Goal: Task Accomplishment & Management: Use online tool/utility

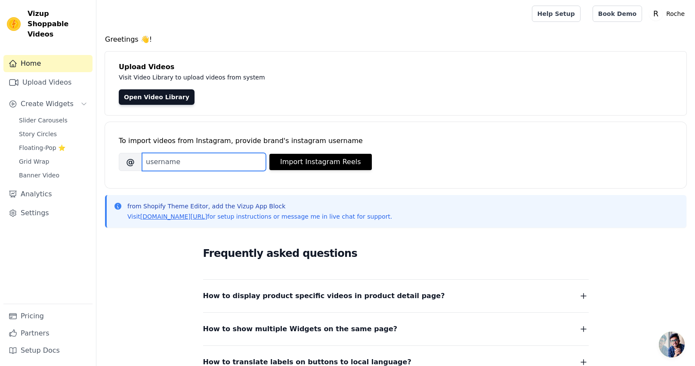
click at [224, 166] on input "Brand's Instagram Username" at bounding box center [204, 162] width 124 height 18
click at [321, 111] on div "Upload Videos Visit Video Library to upload videos from system Open Video Libra…" at bounding box center [395, 84] width 581 height 64
click at [56, 74] on link "Upload Videos" at bounding box center [47, 82] width 89 height 17
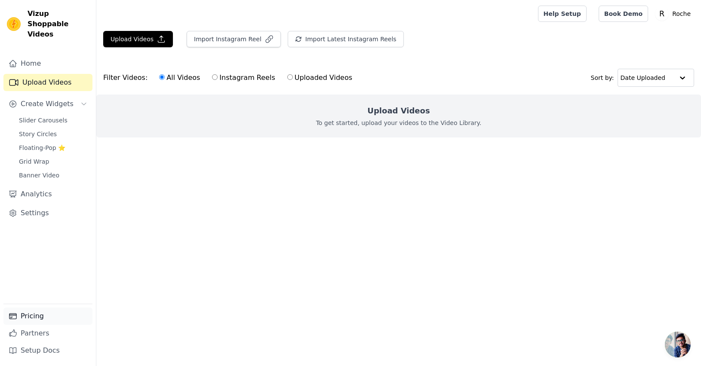
click at [46, 320] on link "Pricing" at bounding box center [47, 316] width 89 height 17
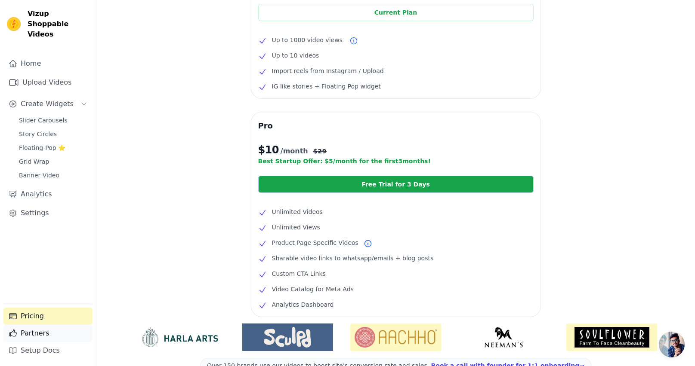
scroll to position [137, 0]
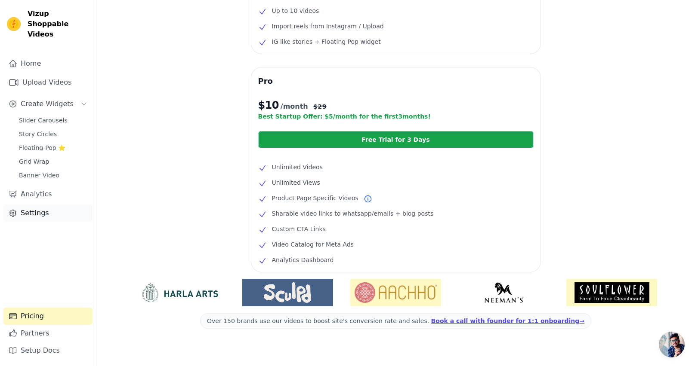
click at [35, 205] on link "Settings" at bounding box center [47, 213] width 89 height 17
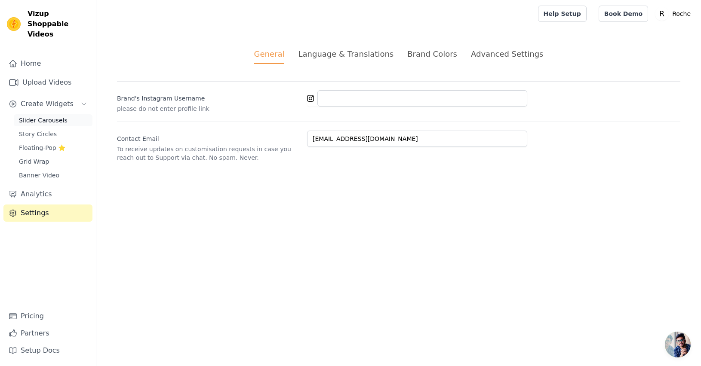
click at [49, 115] on link "Slider Carousels" at bounding box center [53, 120] width 79 height 12
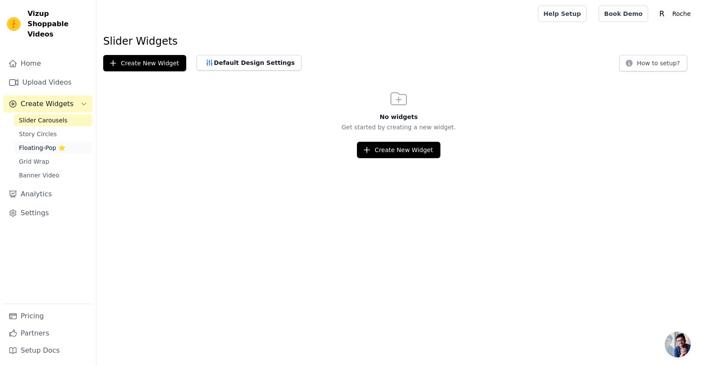
click at [48, 144] on span "Floating-Pop ⭐" at bounding box center [42, 148] width 46 height 9
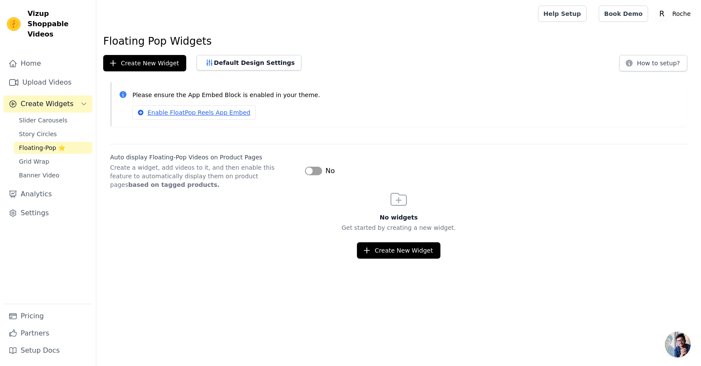
click at [36, 62] on div "Home Upload Videos Create Widgets Slider Carousels Story Circles Floating-Pop ⭐…" at bounding box center [47, 179] width 89 height 249
click at [34, 57] on link "Home" at bounding box center [47, 63] width 89 height 17
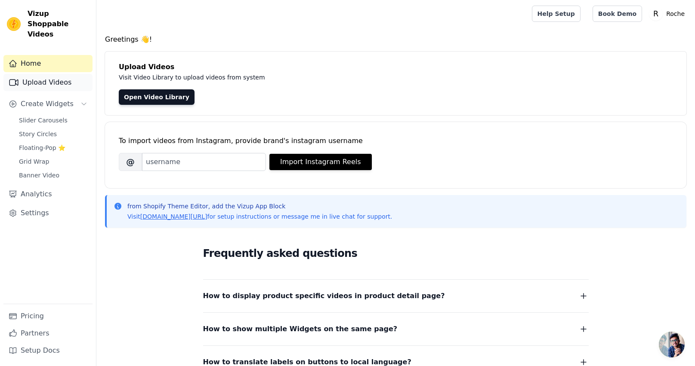
click at [66, 74] on link "Upload Videos" at bounding box center [47, 82] width 89 height 17
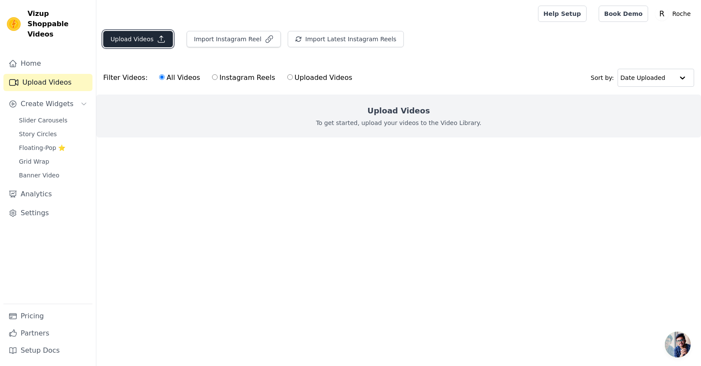
click at [132, 44] on button "Upload Videos" at bounding box center [138, 39] width 70 height 16
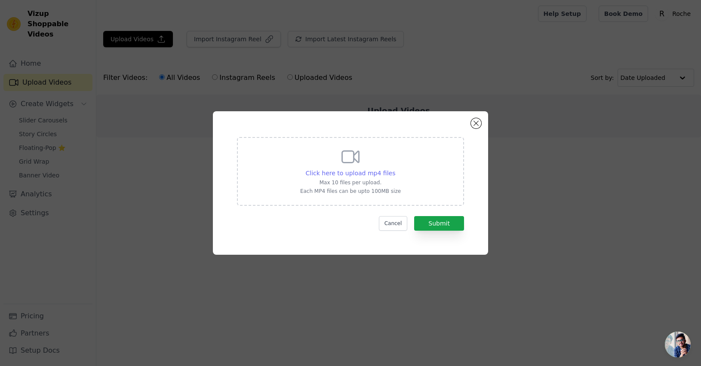
click at [382, 173] on span "Click here to upload mp4 files" at bounding box center [351, 173] width 90 height 7
click at [395, 169] on input "Click here to upload mp4 files Max 10 files per upload. Each MP4 files can be u…" at bounding box center [395, 169] width 0 height 0
type input "C:\fakepath\6d153477cd614656a09099297807c38e.HD-720p-1.6Mbps-50365370.mp4"
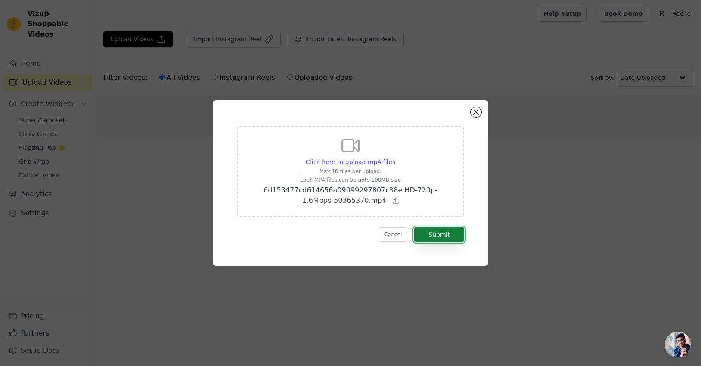
click at [438, 238] on button "Submit" at bounding box center [439, 235] width 50 height 15
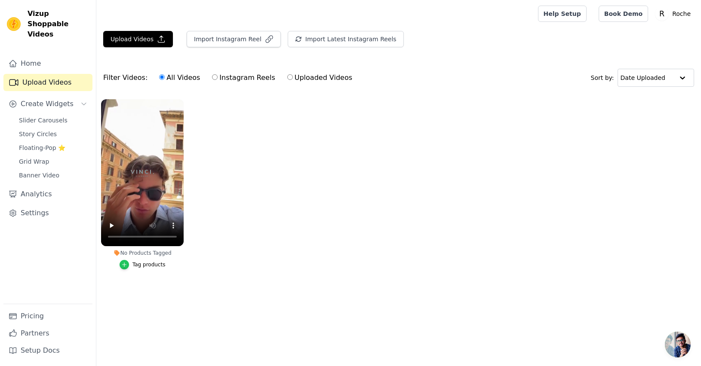
click at [127, 266] on icon "button" at bounding box center [124, 265] width 6 height 6
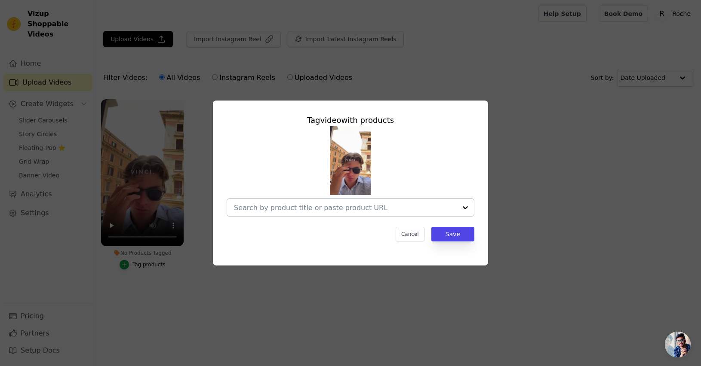
click at [330, 207] on input "No Products Tagged Tag video with products Cancel Save Tag products" at bounding box center [345, 208] width 223 height 8
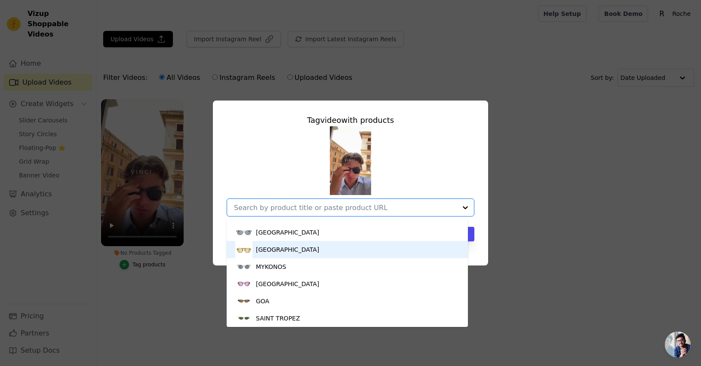
scroll to position [253, 0]
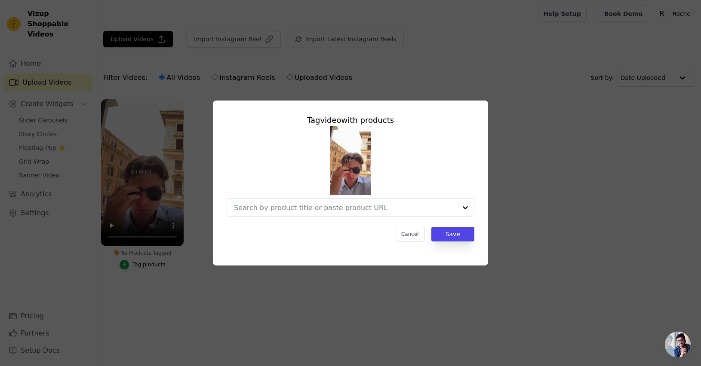
click at [445, 166] on div at bounding box center [351, 171] width 248 height 90
click at [414, 237] on button "Cancel" at bounding box center [410, 234] width 29 height 15
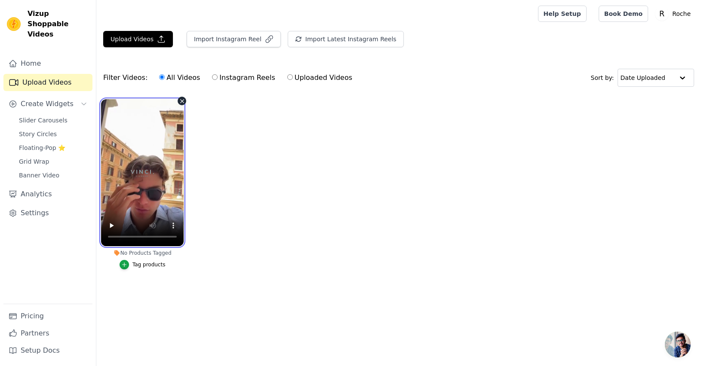
click at [165, 135] on video at bounding box center [142, 172] width 83 height 147
click at [156, 167] on video at bounding box center [142, 172] width 83 height 147
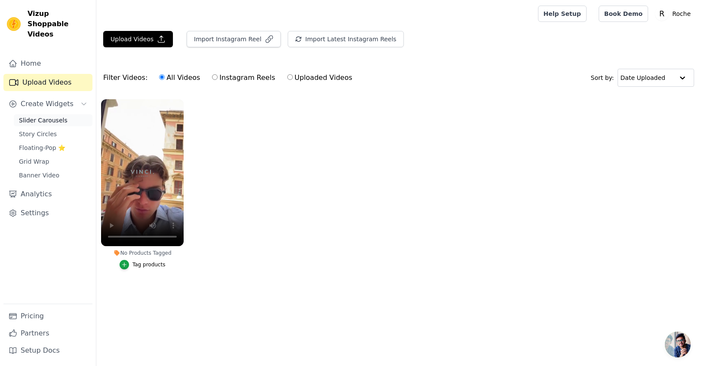
click at [55, 116] on span "Slider Carousels" at bounding box center [43, 120] width 49 height 9
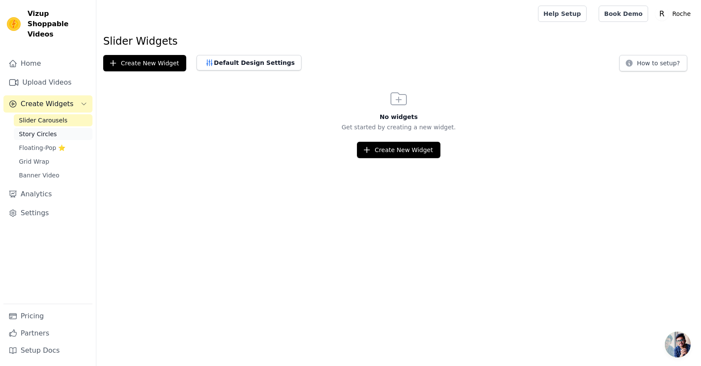
click at [58, 128] on link "Story Circles" at bounding box center [53, 134] width 79 height 12
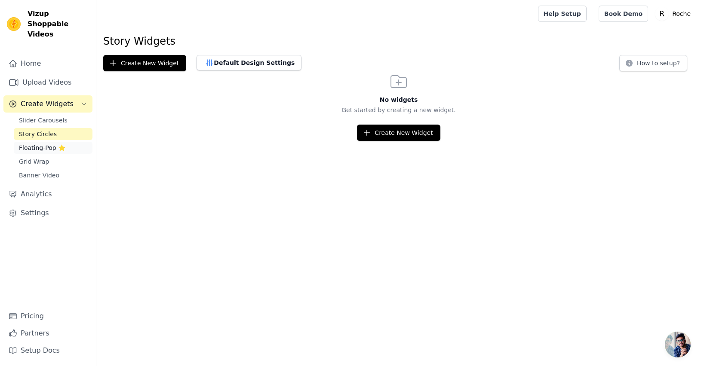
click at [64, 144] on span "Floating-Pop ⭐" at bounding box center [42, 148] width 46 height 9
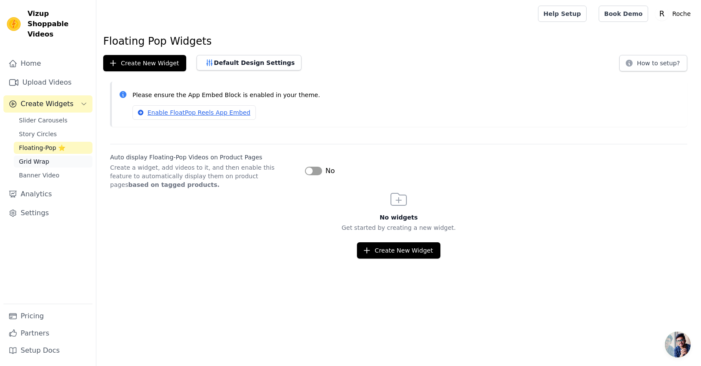
click at [61, 156] on link "Grid Wrap" at bounding box center [53, 162] width 79 height 12
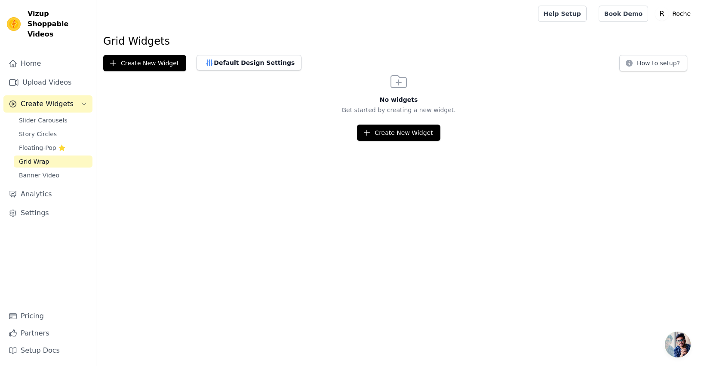
click at [64, 183] on div "Sidebar" at bounding box center [47, 183] width 89 height 1
click at [67, 169] on link "Banner Video" at bounding box center [53, 175] width 79 height 12
click at [66, 114] on link "Slider Carousels" at bounding box center [53, 120] width 79 height 12
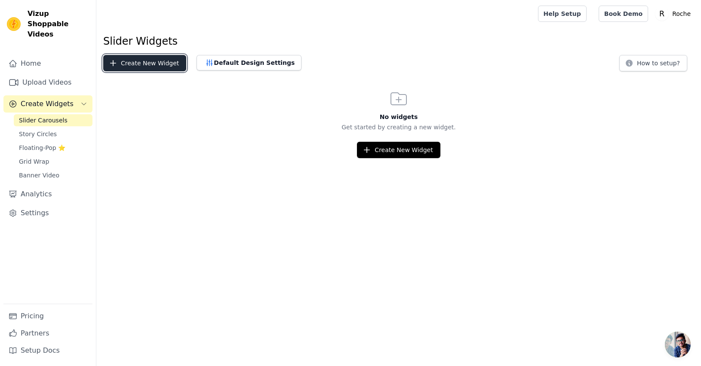
click at [147, 64] on button "Create New Widget" at bounding box center [144, 63] width 83 height 16
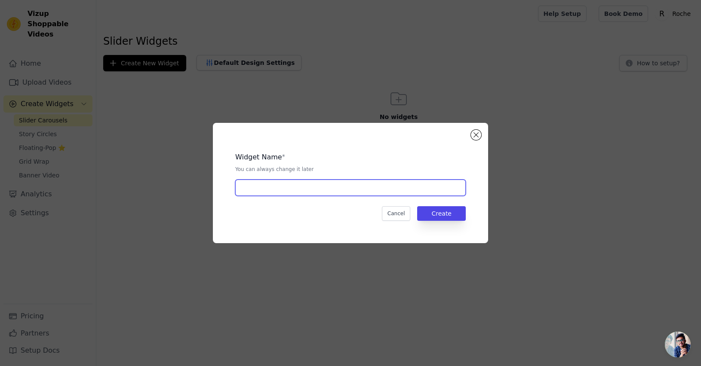
click at [280, 191] on input "text" at bounding box center [350, 188] width 231 height 16
type input "test"
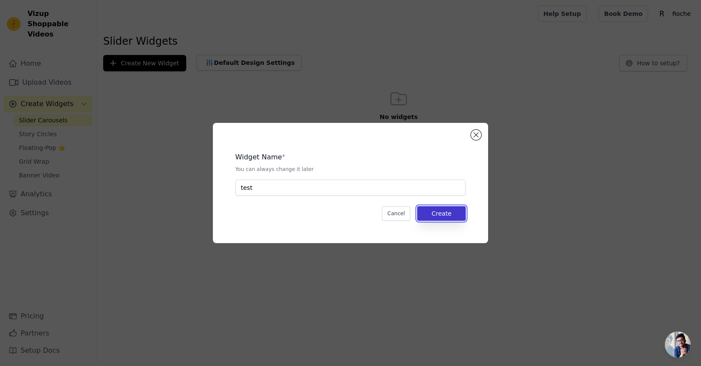
click at [447, 219] on button "Create" at bounding box center [441, 213] width 49 height 15
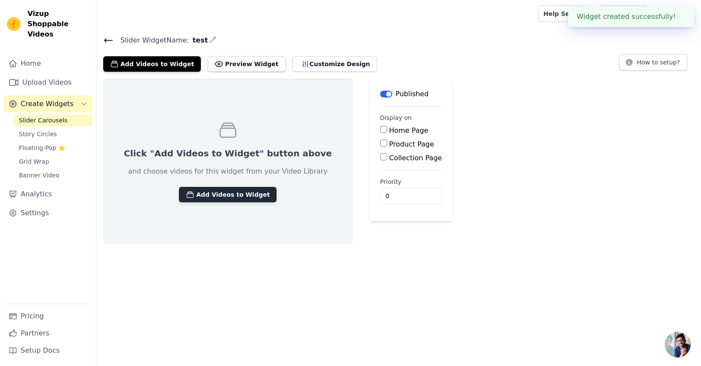
click at [232, 197] on button "Add Videos to Widget" at bounding box center [228, 194] width 98 height 15
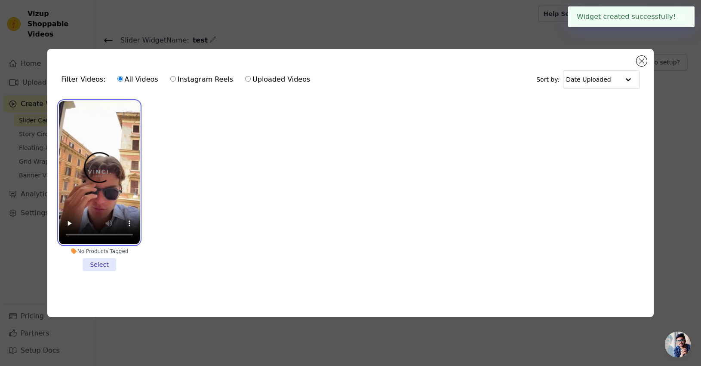
click at [103, 189] on video at bounding box center [99, 172] width 81 height 143
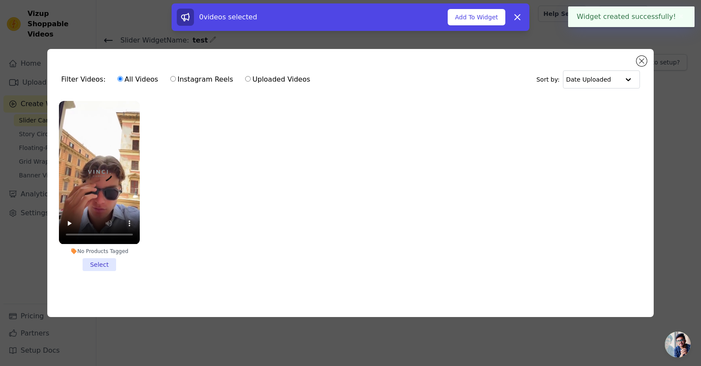
click at [105, 262] on li "No Products Tagged Select" at bounding box center [99, 186] width 81 height 170
click at [0, 0] on input "No Products Tagged Select" at bounding box center [0, 0] width 0 height 0
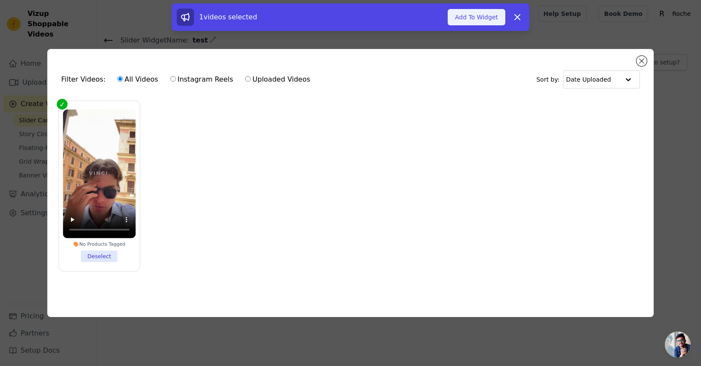
click at [473, 19] on button "Add To Widget" at bounding box center [477, 17] width 58 height 16
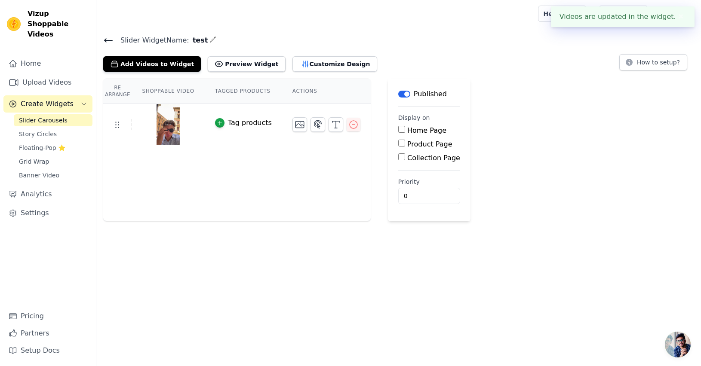
click at [398, 145] on input "Product Page" at bounding box center [401, 143] width 7 height 7
checkbox input "true"
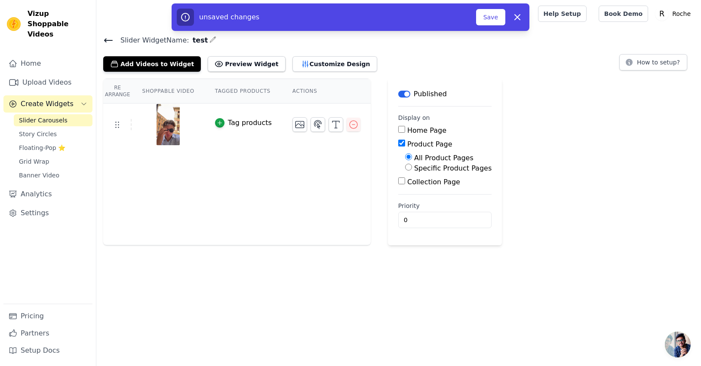
click at [410, 168] on div "Specific Product Pages" at bounding box center [448, 168] width 86 height 10
click at [408, 168] on input "Specific Product Pages" at bounding box center [408, 167] width 7 height 7
radio input "true"
click at [422, 191] on button "Select Products" at bounding box center [434, 188] width 58 height 15
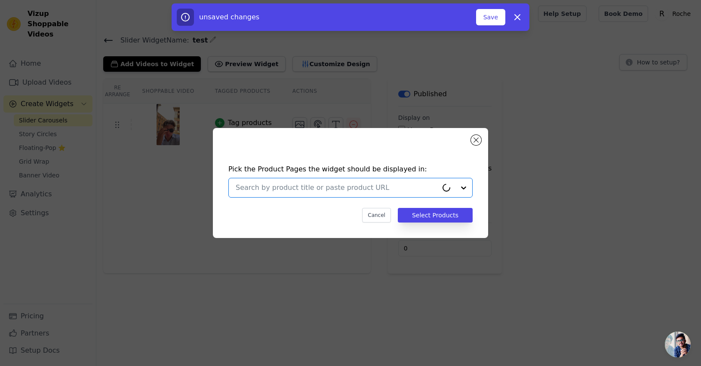
click at [355, 188] on input "text" at bounding box center [337, 188] width 202 height 10
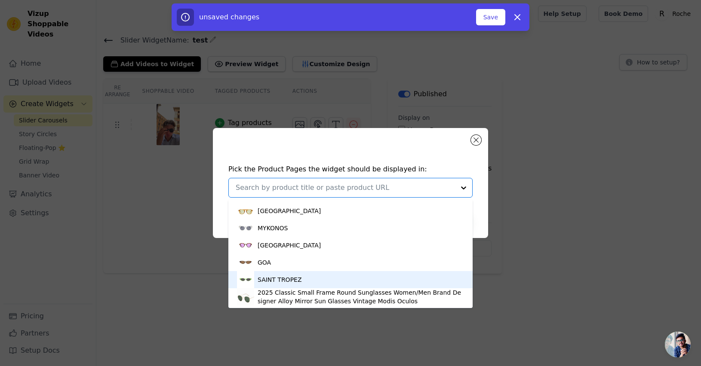
scroll to position [241, 0]
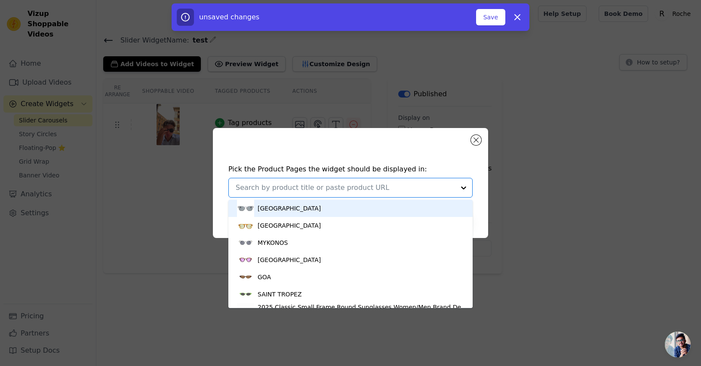
click at [447, 144] on div "Pick the Product Pages the widget should be displayed in: CAPRI SANTORINI MIAMI…" at bounding box center [350, 183] width 275 height 110
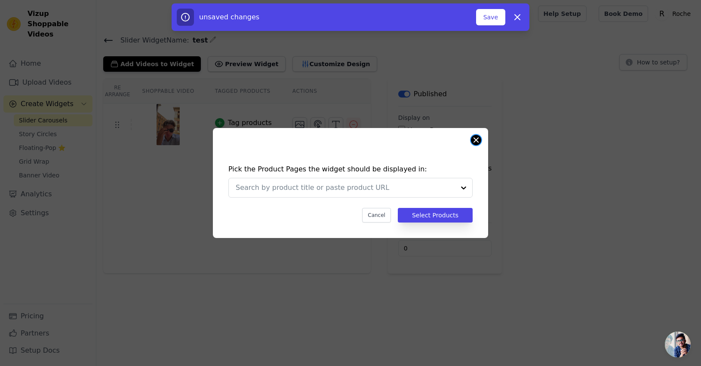
click at [476, 139] on button "Close modal" at bounding box center [476, 140] width 10 height 10
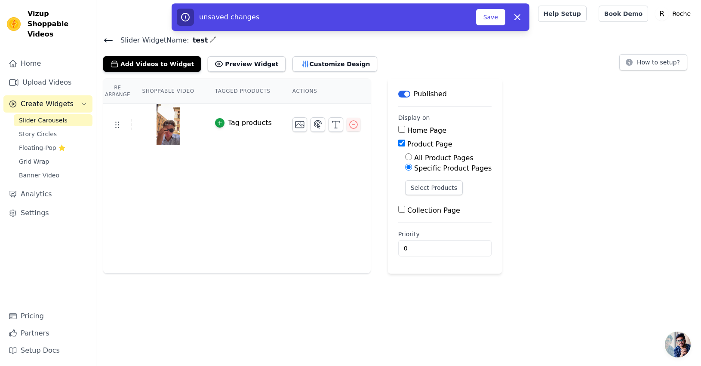
click at [407, 157] on input "All Product Pages" at bounding box center [408, 157] width 7 height 7
radio input "true"
click at [412, 219] on input "0" at bounding box center [444, 220] width 93 height 16
click at [492, 21] on button "Save" at bounding box center [490, 17] width 29 height 16
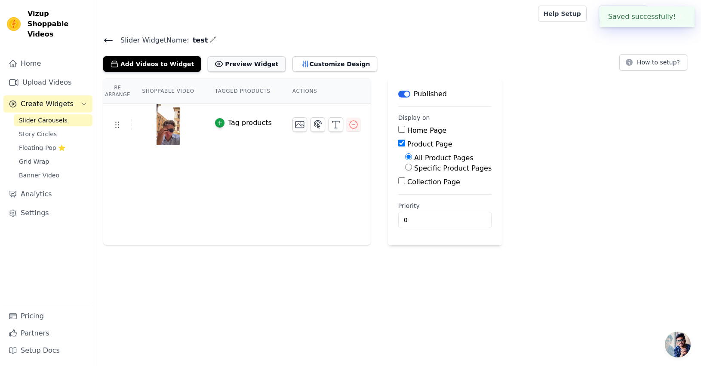
click at [234, 63] on button "Preview Widget" at bounding box center [246, 63] width 77 height 15
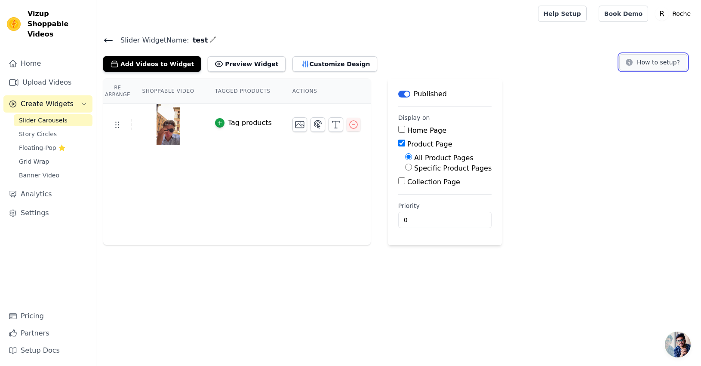
click at [649, 59] on button "How to setup?" at bounding box center [653, 62] width 68 height 16
click at [173, 88] on th "Shoppable Video" at bounding box center [168, 91] width 73 height 25
click at [252, 97] on th "Tagged Products" at bounding box center [243, 91] width 77 height 25
click at [324, 96] on th "Actions" at bounding box center [326, 91] width 89 height 25
click at [310, 68] on button "Customize Design" at bounding box center [334, 63] width 85 height 15
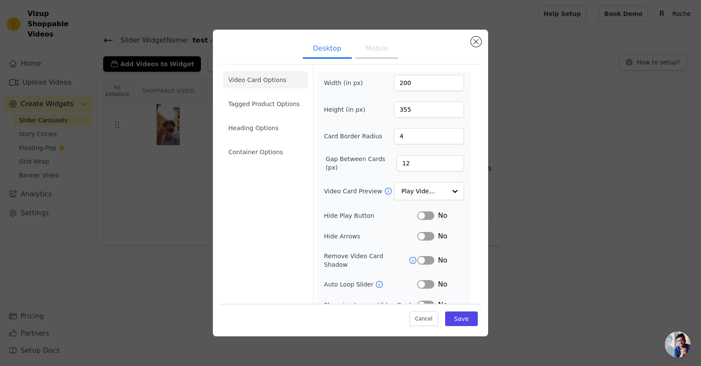
click at [372, 56] on button "Mobile" at bounding box center [376, 49] width 43 height 19
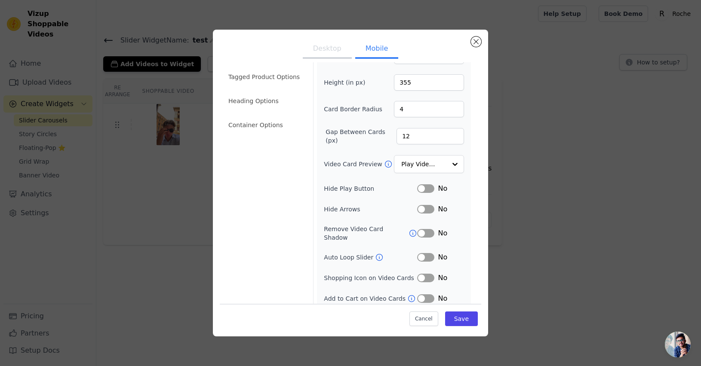
scroll to position [48, 0]
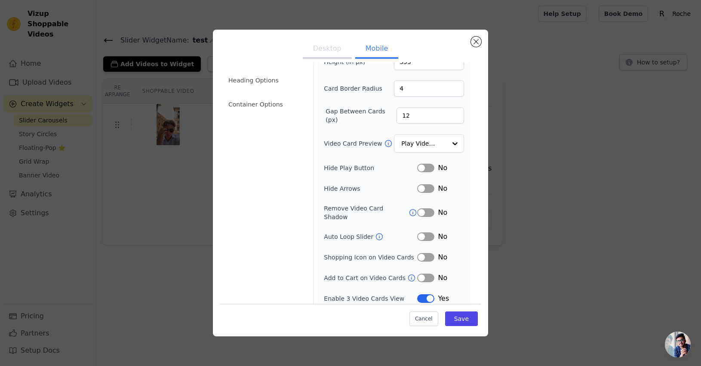
click at [515, 190] on div "Desktop Mobile Video Card Options Tagged Product Options Heading Options Contai…" at bounding box center [351, 183] width 674 height 335
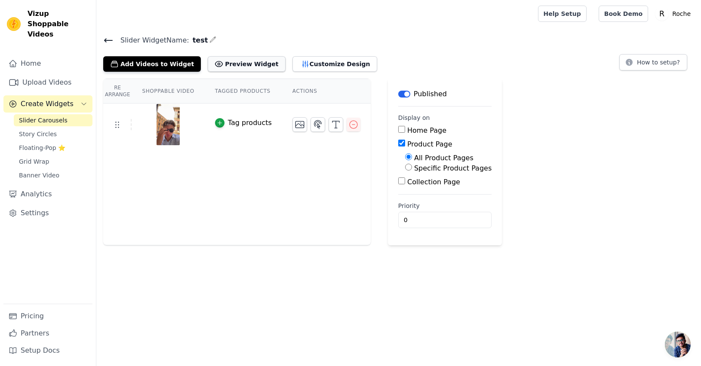
click at [226, 67] on button "Preview Widget" at bounding box center [246, 63] width 77 height 15
click at [101, 36] on div "Slider Widget Name: test Add Videos to Widget Preview Widget Customize Design H…" at bounding box center [398, 52] width 605 height 37
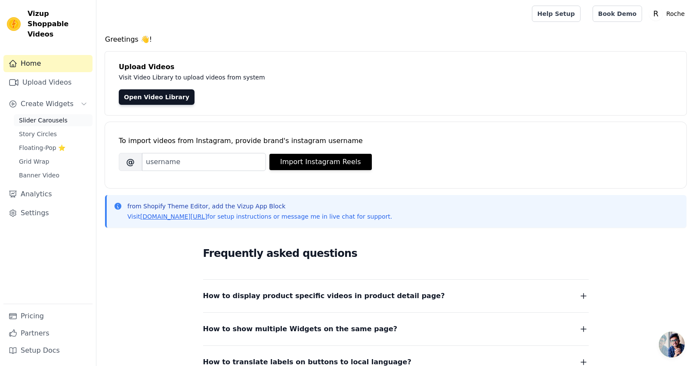
click at [58, 116] on span "Slider Carousels" at bounding box center [43, 120] width 49 height 9
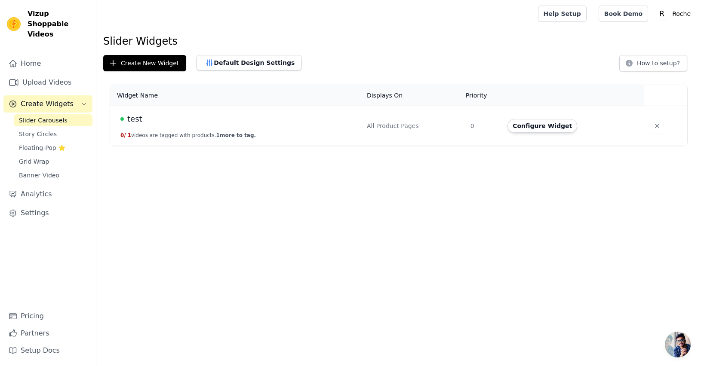
click at [246, 133] on span "1 more to tag." at bounding box center [236, 135] width 40 height 6
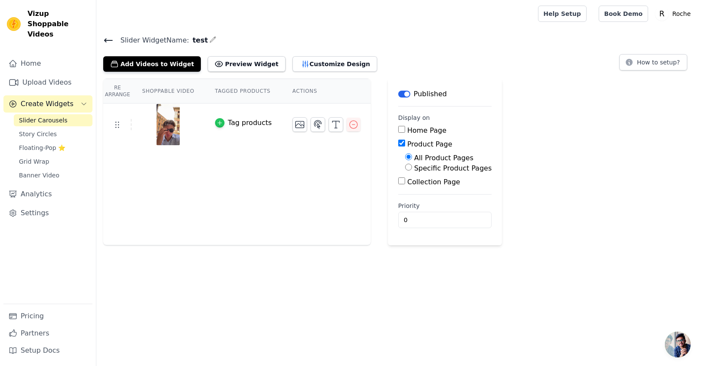
click at [223, 123] on div "button" at bounding box center [219, 122] width 9 height 9
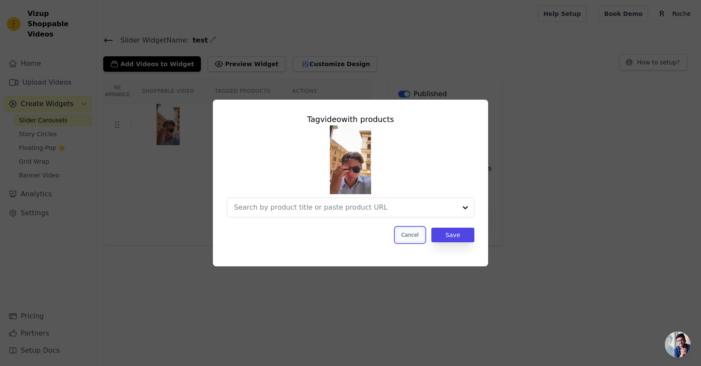
click at [408, 237] on button "Cancel" at bounding box center [410, 235] width 29 height 15
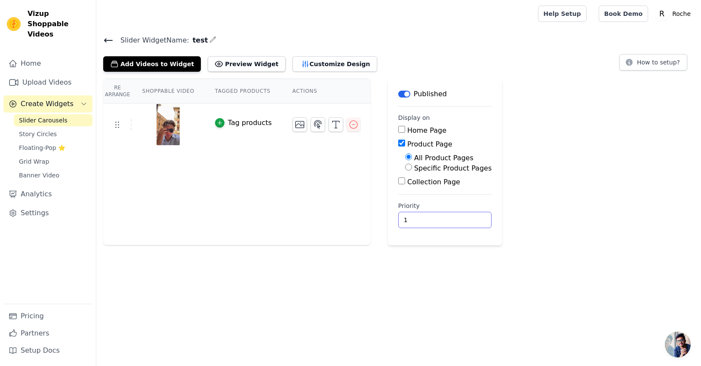
click at [464, 219] on input "1" at bounding box center [444, 220] width 93 height 16
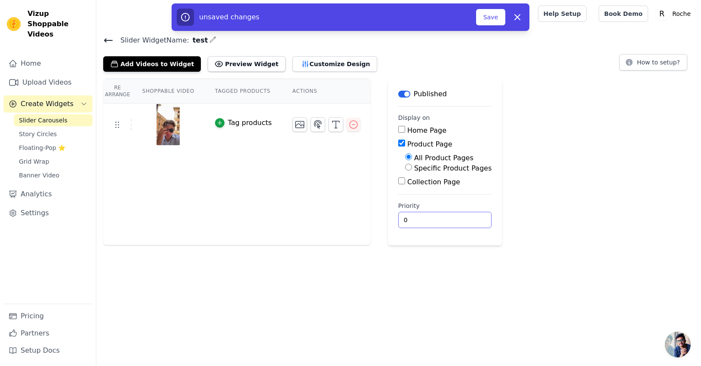
click at [462, 224] on input "0" at bounding box center [444, 220] width 93 height 16
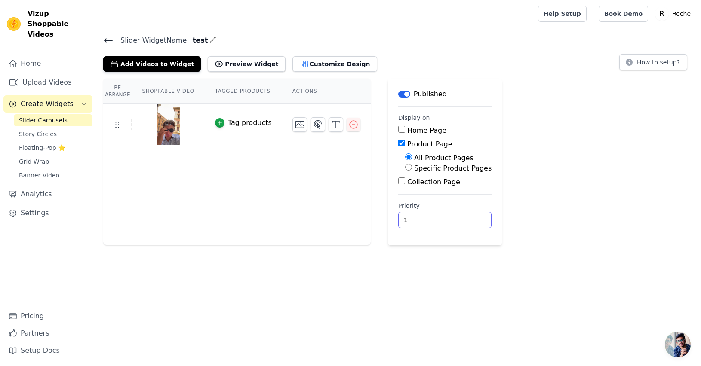
type input "1"
click at [464, 218] on input "1" at bounding box center [444, 220] width 93 height 16
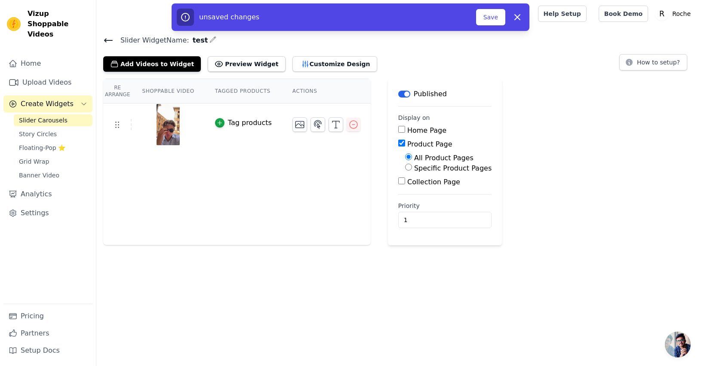
click at [443, 246] on html "Vizup Shoppable Videos Home Upload Videos Create Widgets Slider Carousels Story…" at bounding box center [350, 123] width 701 height 246
click at [129, 66] on button "Add Videos to Widget" at bounding box center [152, 63] width 98 height 15
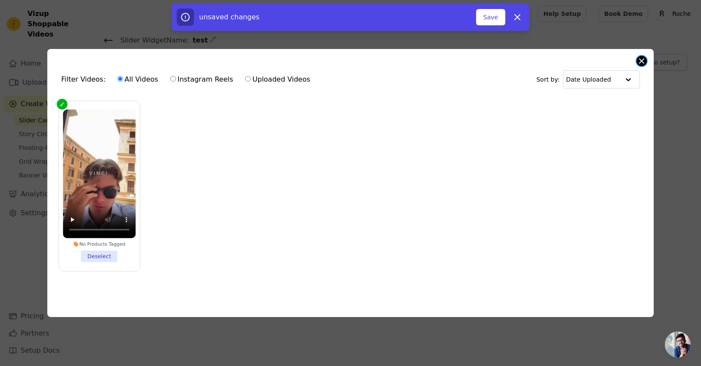
click at [642, 61] on button "Close modal" at bounding box center [642, 61] width 10 height 10
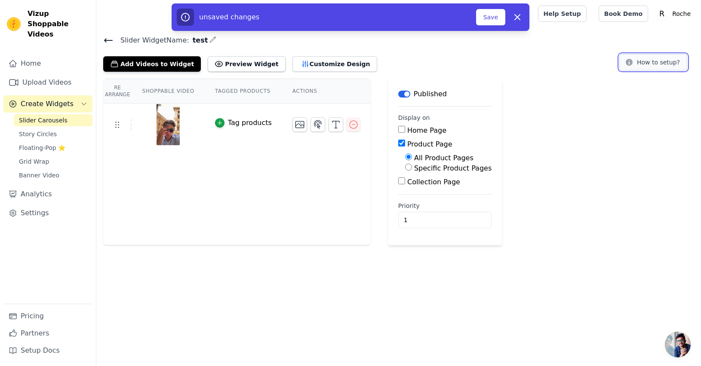
click at [649, 66] on button "How to setup?" at bounding box center [653, 62] width 68 height 16
click at [489, 17] on button "Save" at bounding box center [490, 17] width 29 height 16
click at [493, 19] on button "Save" at bounding box center [490, 17] width 29 height 16
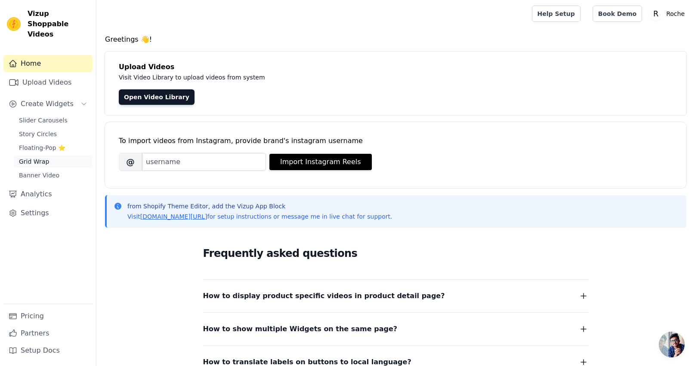
scroll to position [2, 0]
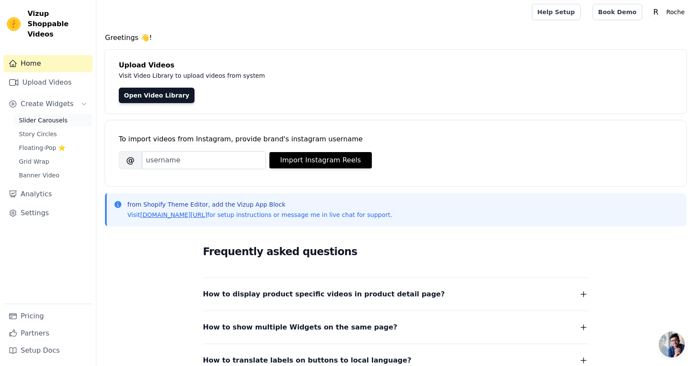
click at [59, 116] on span "Slider Carousels" at bounding box center [43, 120] width 49 height 9
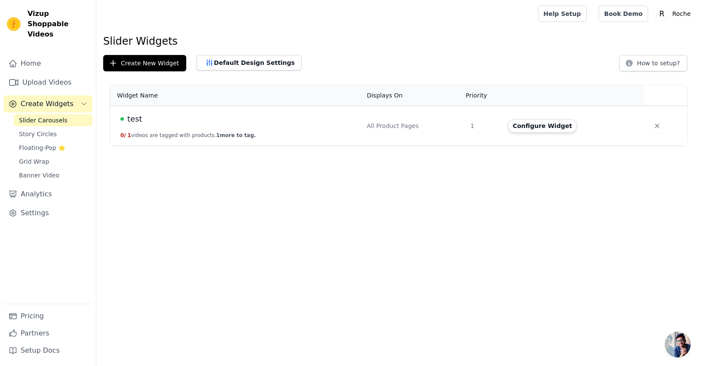
click at [424, 124] on div "All Product Pages" at bounding box center [413, 126] width 93 height 9
click at [534, 124] on button "Configure Widget" at bounding box center [543, 126] width 70 height 14
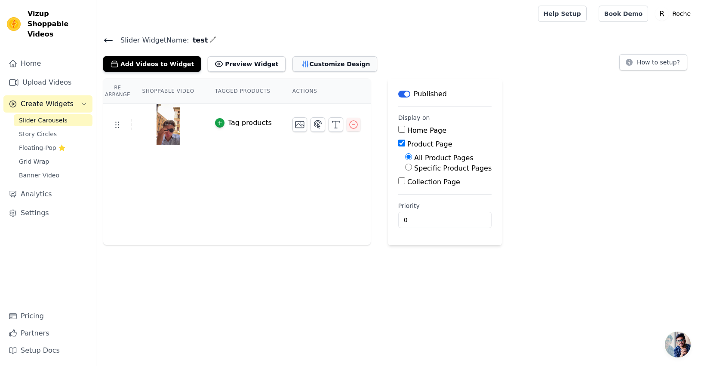
click at [321, 69] on button "Customize Design" at bounding box center [334, 63] width 85 height 15
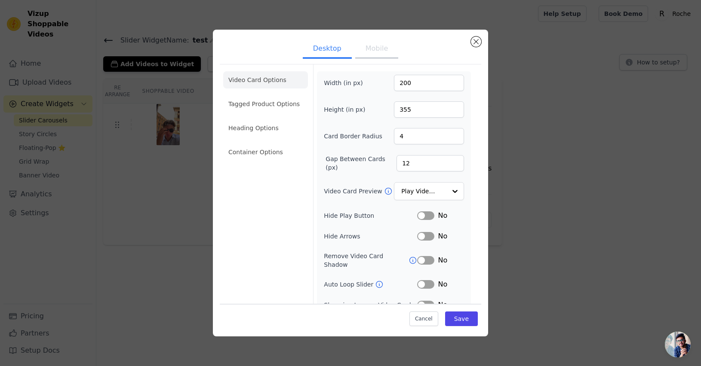
click at [376, 52] on button "Mobile" at bounding box center [376, 49] width 43 height 19
click at [420, 82] on input "200" at bounding box center [429, 83] width 70 height 16
click at [435, 189] on input "Video Card Preview" at bounding box center [424, 191] width 44 height 17
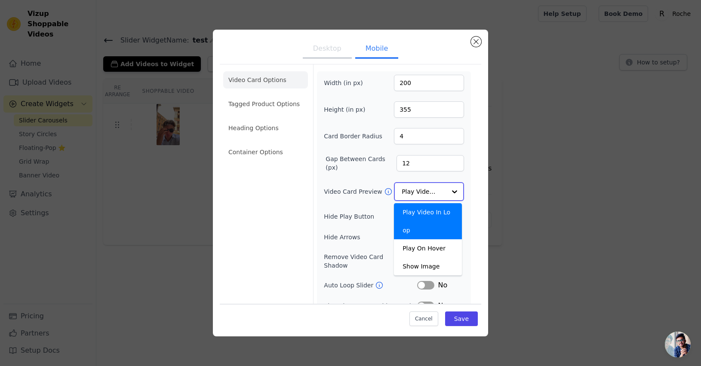
click at [437, 189] on input "Video Card Preview" at bounding box center [424, 191] width 44 height 17
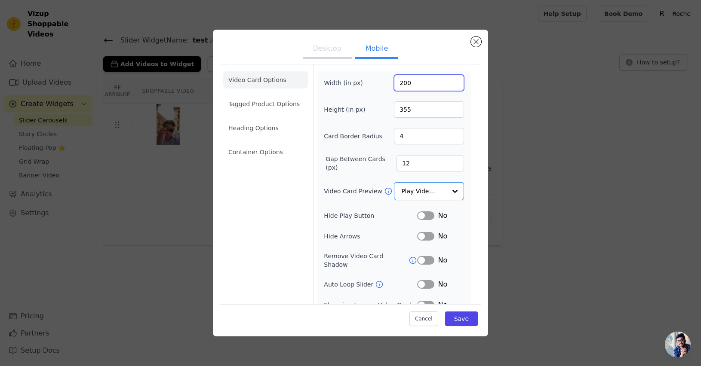
click at [416, 89] on input "200" at bounding box center [429, 83] width 70 height 16
drag, startPoint x: 417, startPoint y: 88, endPoint x: 382, endPoint y: 80, distance: 35.7
click at [382, 80] on div "Width (in px) 200" at bounding box center [394, 83] width 140 height 16
drag, startPoint x: 414, startPoint y: 83, endPoint x: 378, endPoint y: 77, distance: 36.8
click at [378, 77] on div "Width (in px) 90150" at bounding box center [394, 83] width 140 height 16
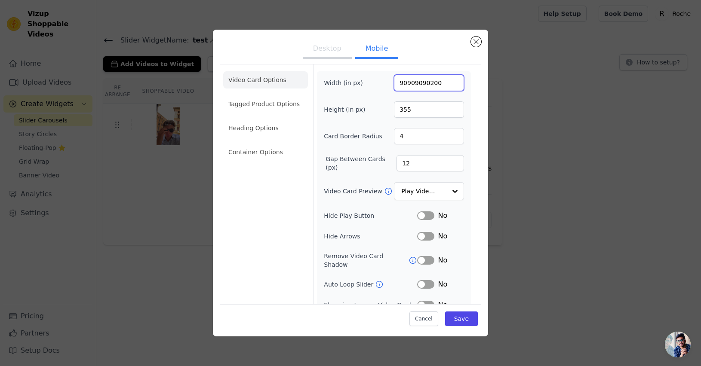
drag, startPoint x: 425, startPoint y: 81, endPoint x: 399, endPoint y: 83, distance: 26.3
click at [399, 83] on input "90909090200" at bounding box center [429, 83] width 70 height 16
click at [413, 86] on input "200" at bounding box center [429, 83] width 70 height 16
click at [448, 81] on input "100" at bounding box center [429, 83] width 70 height 16
click at [448, 81] on input "101" at bounding box center [429, 83] width 70 height 16
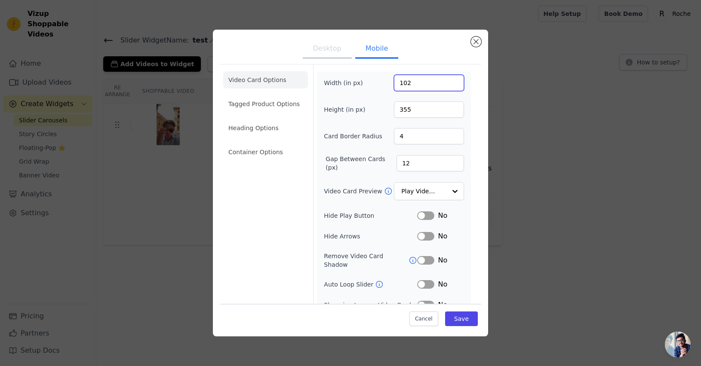
click at [448, 81] on input "102" at bounding box center [429, 83] width 70 height 16
click at [448, 81] on input "103" at bounding box center [429, 83] width 70 height 16
click at [448, 81] on input "104" at bounding box center [429, 83] width 70 height 16
click at [447, 81] on input "105" at bounding box center [429, 83] width 70 height 16
click at [448, 81] on input "106" at bounding box center [429, 83] width 70 height 16
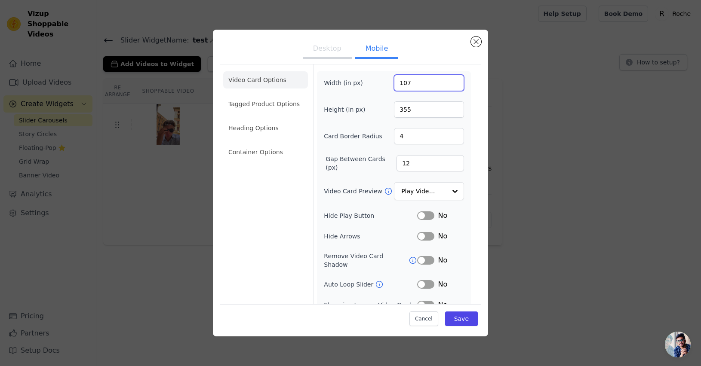
click at [448, 81] on input "107" at bounding box center [429, 83] width 70 height 16
click at [448, 81] on input "108" at bounding box center [429, 83] width 70 height 16
click at [450, 85] on input "107" at bounding box center [429, 83] width 70 height 16
click at [450, 85] on input "106" at bounding box center [429, 83] width 70 height 16
click at [450, 85] on input "105" at bounding box center [429, 83] width 70 height 16
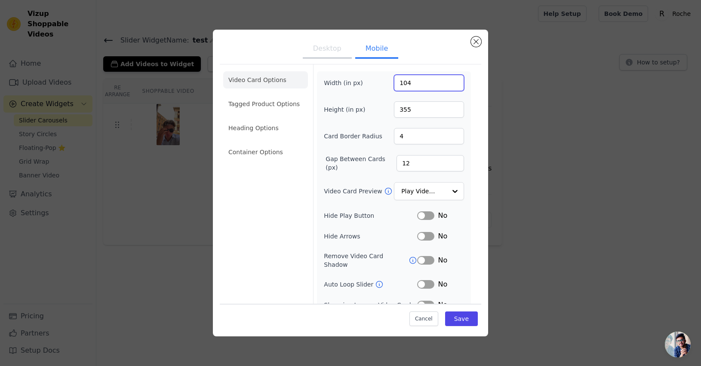
click at [450, 85] on input "104" at bounding box center [429, 83] width 70 height 16
click at [450, 85] on input "103" at bounding box center [429, 83] width 70 height 16
click at [450, 85] on input "102" at bounding box center [429, 83] width 70 height 16
click at [450, 85] on input "101" at bounding box center [429, 83] width 70 height 16
click at [450, 85] on input "100" at bounding box center [429, 83] width 70 height 16
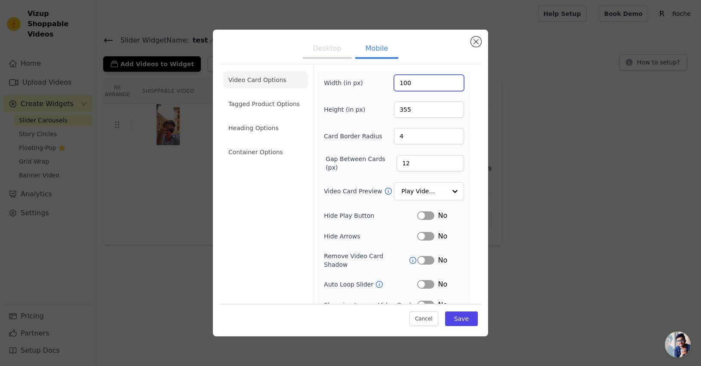
click at [450, 85] on input "100" at bounding box center [429, 83] width 70 height 16
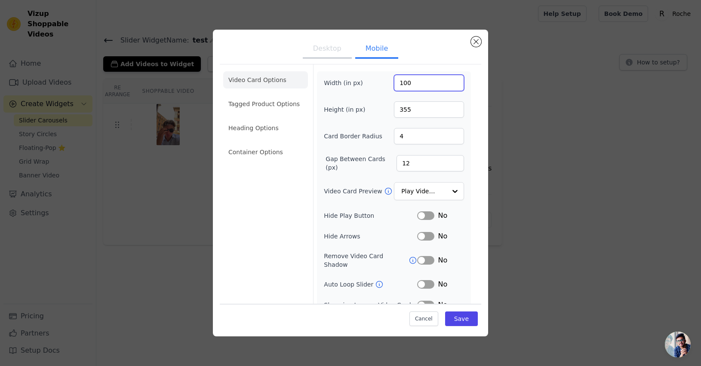
drag, startPoint x: 427, startPoint y: 81, endPoint x: 416, endPoint y: 86, distance: 11.7
click at [424, 83] on input "100" at bounding box center [429, 83] width 70 height 16
type input "150"
click at [411, 113] on input "355" at bounding box center [429, 110] width 70 height 16
click at [418, 85] on input "150" at bounding box center [429, 83] width 70 height 16
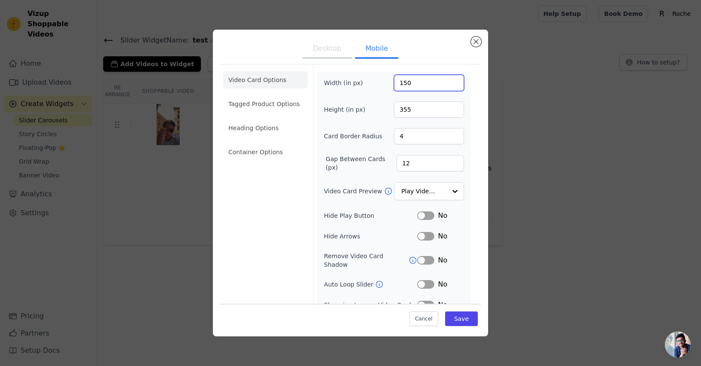
type input "355"
drag, startPoint x: 420, startPoint y: 82, endPoint x: 389, endPoint y: 84, distance: 31.0
click at [394, 84] on input "9090100200" at bounding box center [429, 83] width 70 height 16
click at [412, 84] on input "200" at bounding box center [429, 83] width 70 height 16
type input "200"
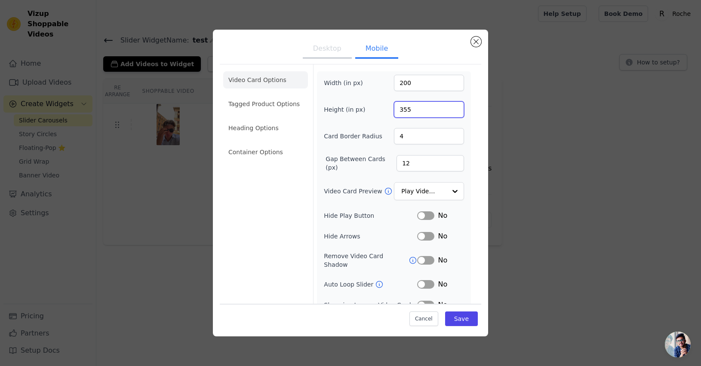
click at [396, 111] on input "355" at bounding box center [429, 110] width 70 height 16
type input "150"
click at [367, 123] on div "Width (in px) 200 Height (in px) 150 Card Border Radius 4 Gap Between Cards (px…" at bounding box center [394, 213] width 140 height 277
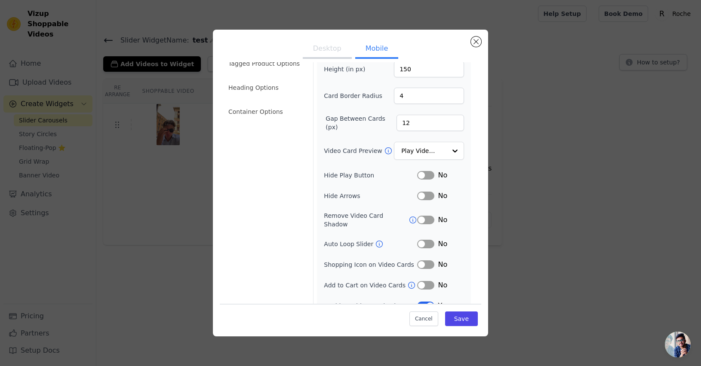
scroll to position [48, 0]
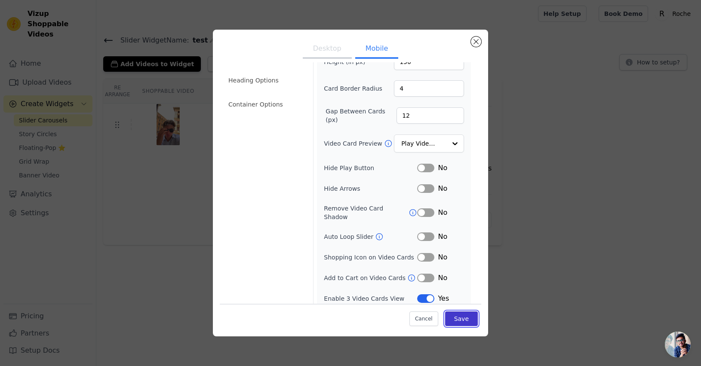
click at [452, 316] on button "Save" at bounding box center [461, 319] width 33 height 15
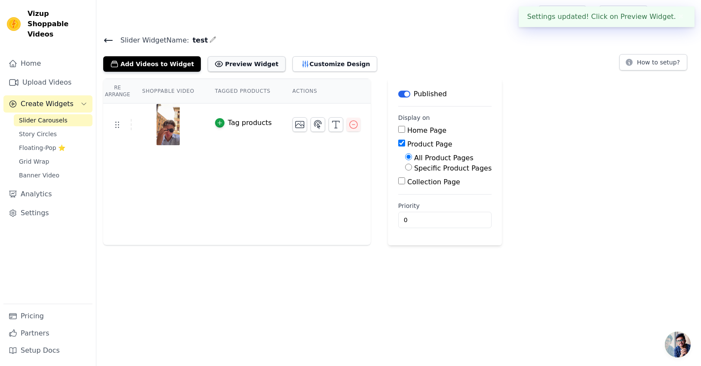
click at [230, 68] on button "Preview Widget" at bounding box center [246, 63] width 77 height 15
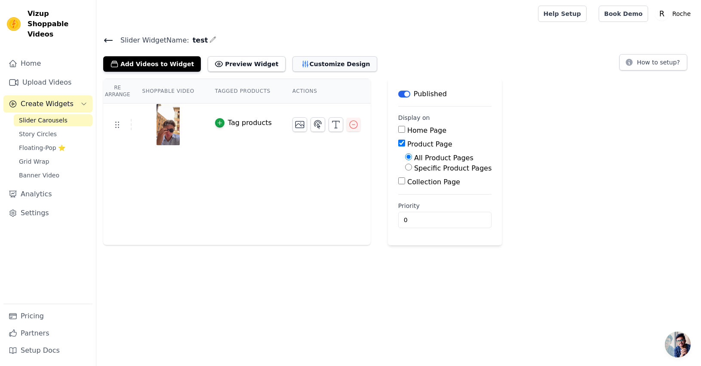
click at [302, 65] on button "Customize Design" at bounding box center [334, 63] width 85 height 15
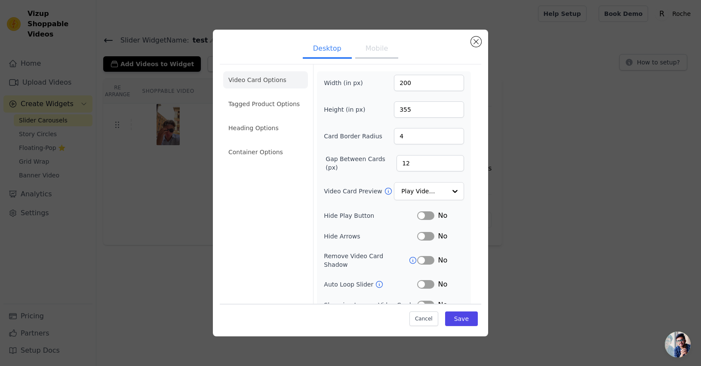
click at [373, 47] on button "Mobile" at bounding box center [376, 49] width 43 height 19
click at [415, 110] on input "150" at bounding box center [429, 110] width 70 height 16
type input "260"
click at [459, 319] on button "Save" at bounding box center [461, 319] width 33 height 15
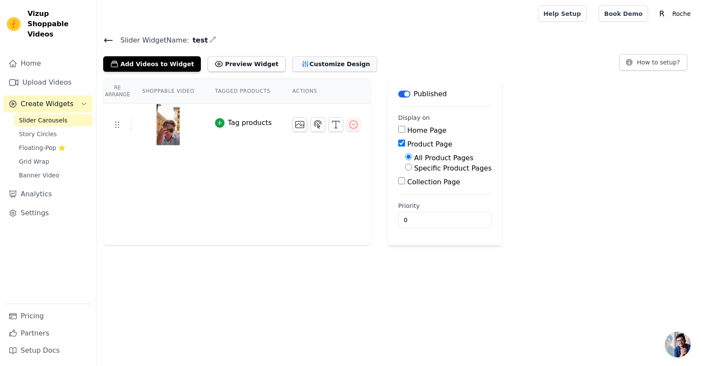
click at [304, 70] on button "Customize Design" at bounding box center [334, 63] width 85 height 15
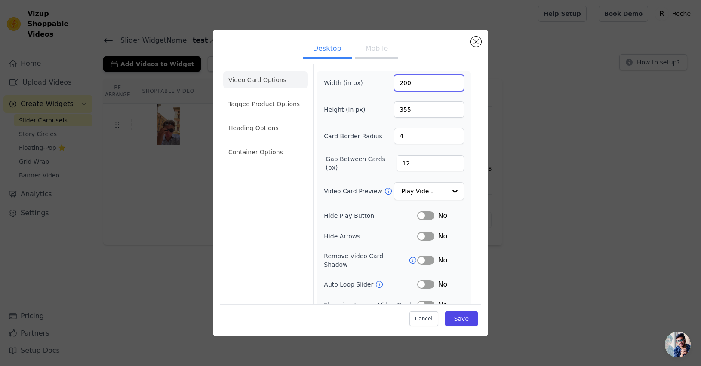
click at [414, 83] on input "200" at bounding box center [429, 83] width 70 height 16
click at [409, 113] on input "355" at bounding box center [429, 110] width 70 height 16
drag, startPoint x: 383, startPoint y: 64, endPoint x: 381, endPoint y: 52, distance: 11.4
click at [382, 62] on div "Video Card Options Tagged Product Options Heading Options Container Options Wid…" at bounding box center [351, 213] width 262 height 302
click at [381, 52] on button "Mobile" at bounding box center [376, 49] width 43 height 19
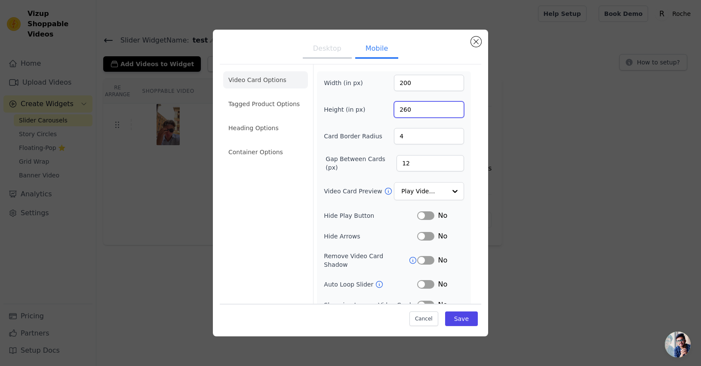
click at [419, 108] on input "260" at bounding box center [429, 110] width 70 height 16
type input "300"
click at [412, 83] on input "200" at bounding box center [429, 83] width 70 height 16
type input "250"
click at [462, 320] on button "Save" at bounding box center [461, 319] width 33 height 15
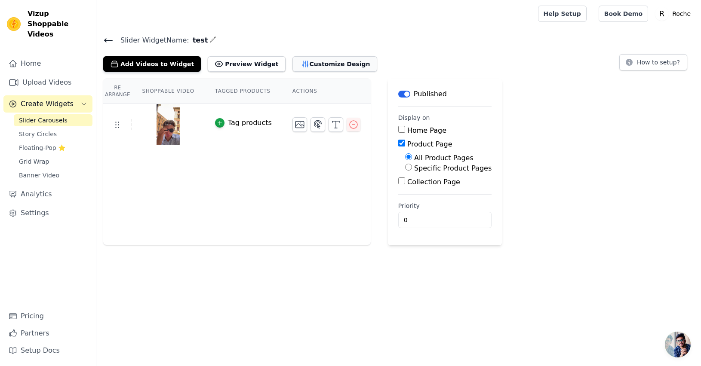
click at [302, 62] on button "Customize Design" at bounding box center [334, 63] width 85 height 15
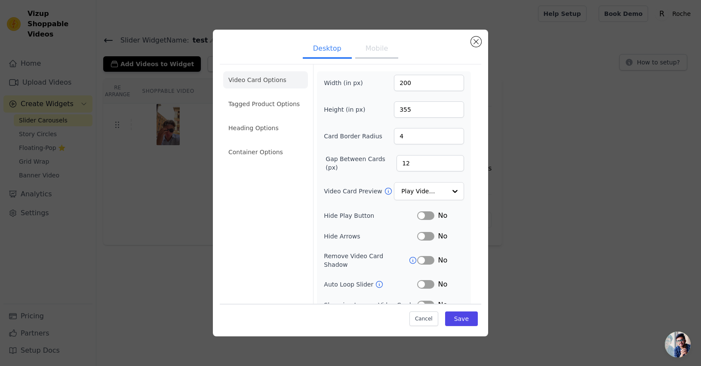
click at [370, 50] on button "Mobile" at bounding box center [376, 49] width 43 height 19
click at [408, 108] on input "300" at bounding box center [429, 110] width 70 height 16
type input "350"
click at [423, 87] on input "250" at bounding box center [429, 83] width 70 height 16
type input "420"
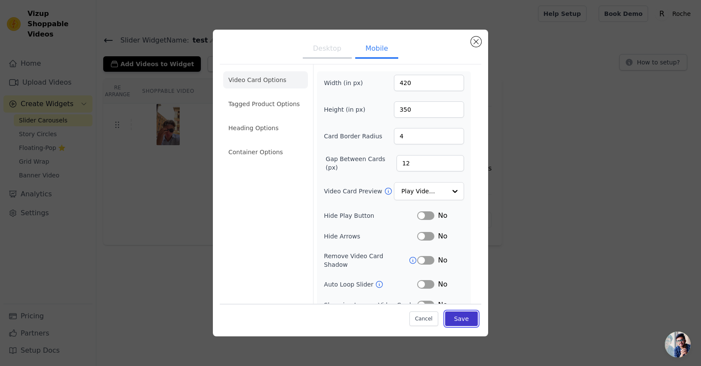
click at [462, 318] on button "Save" at bounding box center [461, 319] width 33 height 15
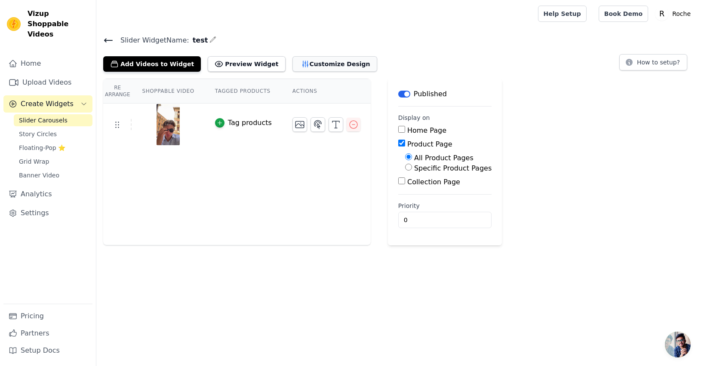
click at [319, 68] on button "Customize Design" at bounding box center [334, 63] width 85 height 15
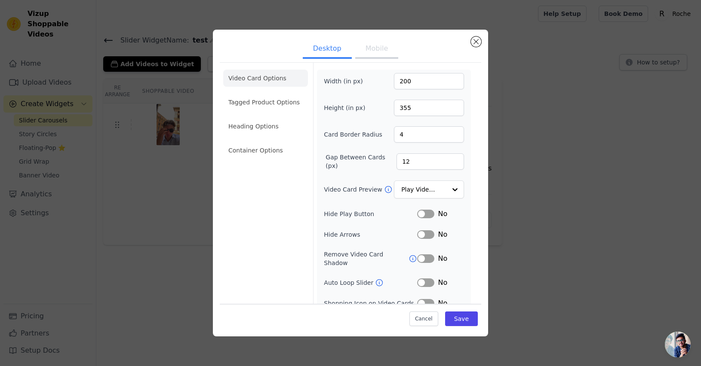
scroll to position [0, 0]
click at [379, 51] on button "Mobile" at bounding box center [376, 49] width 43 height 19
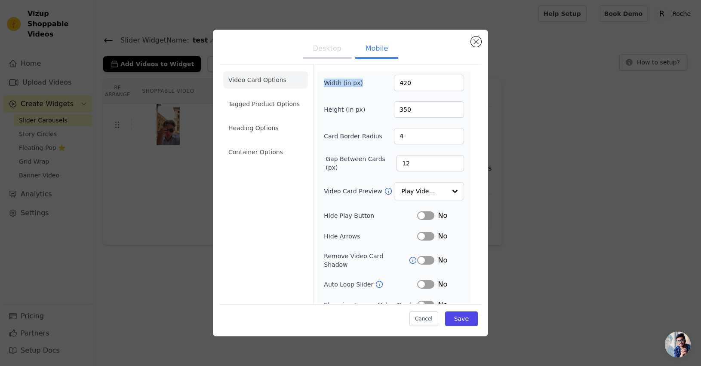
drag, startPoint x: 361, startPoint y: 82, endPoint x: 322, endPoint y: 80, distance: 39.2
click at [324, 80] on label "Width (in px)" at bounding box center [347, 83] width 47 height 9
copy label "Width (in px)"
click at [426, 86] on input "420" at bounding box center [429, 83] width 70 height 16
type input "900"
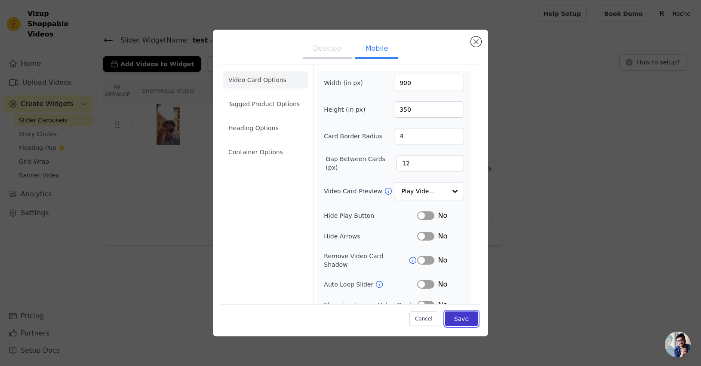
click at [458, 320] on button "Save" at bounding box center [461, 319] width 33 height 15
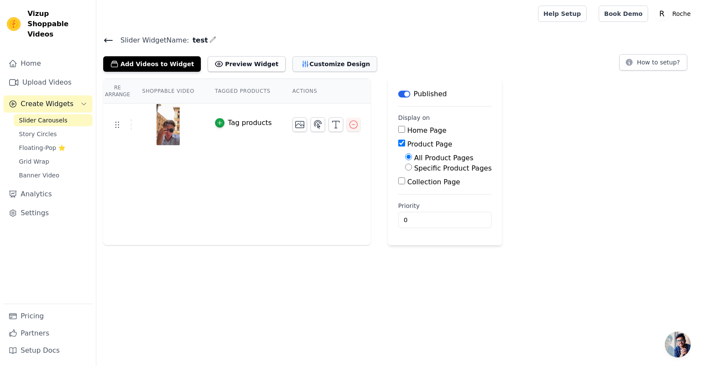
click at [315, 63] on button "Customize Design" at bounding box center [334, 63] width 85 height 15
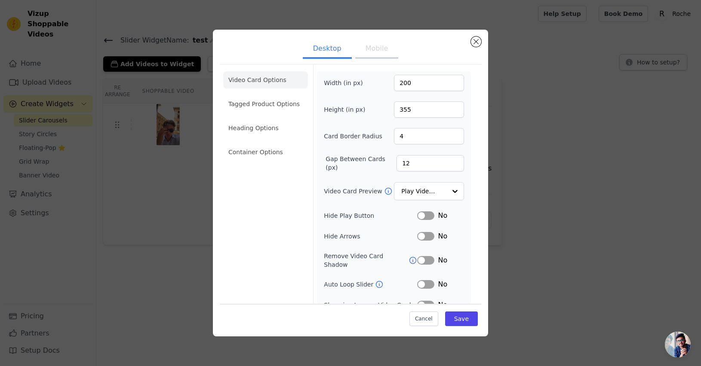
click at [363, 54] on button "Mobile" at bounding box center [376, 49] width 43 height 19
click at [461, 319] on button "Save" at bounding box center [461, 319] width 33 height 15
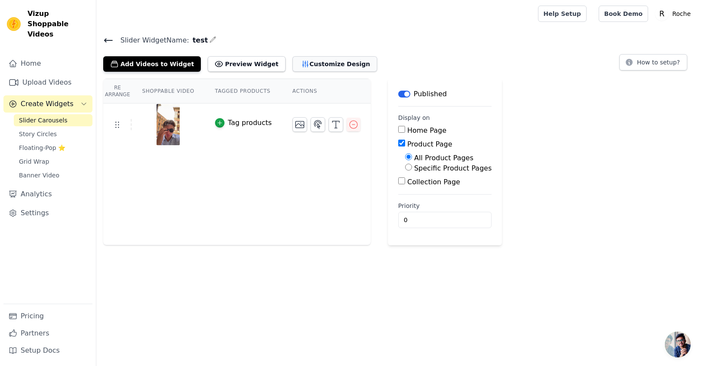
click at [325, 65] on button "Customize Design" at bounding box center [334, 63] width 85 height 15
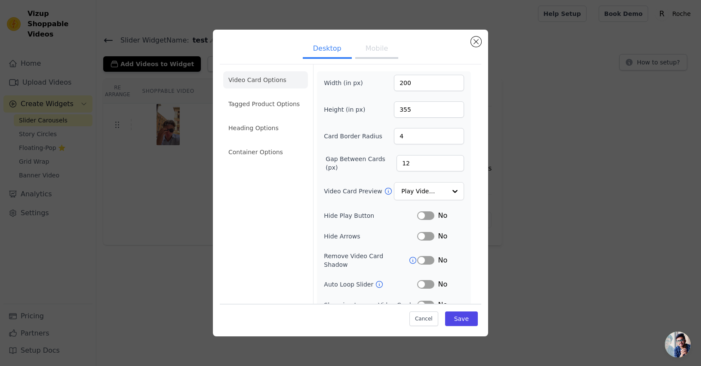
click at [373, 56] on button "Mobile" at bounding box center [376, 49] width 43 height 19
click at [261, 144] on li "Tagged Product Options" at bounding box center [265, 152] width 85 height 17
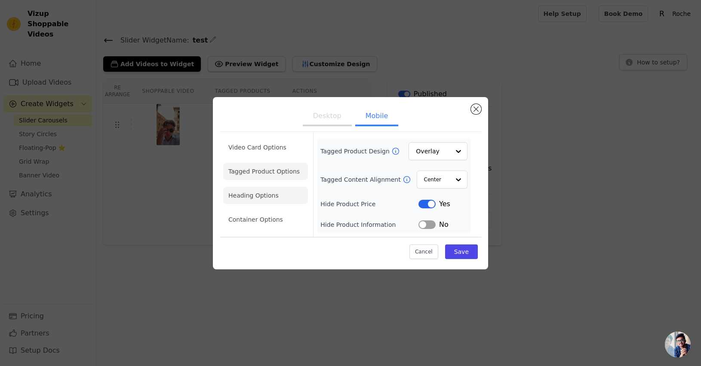
click at [268, 199] on li "Heading Options" at bounding box center [265, 195] width 85 height 17
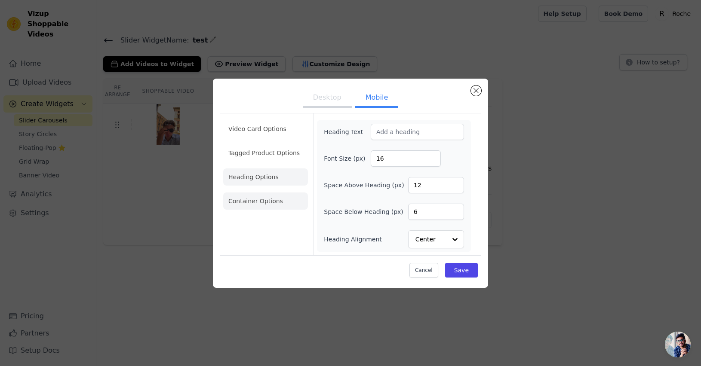
click at [265, 197] on li "Container Options" at bounding box center [265, 201] width 85 height 17
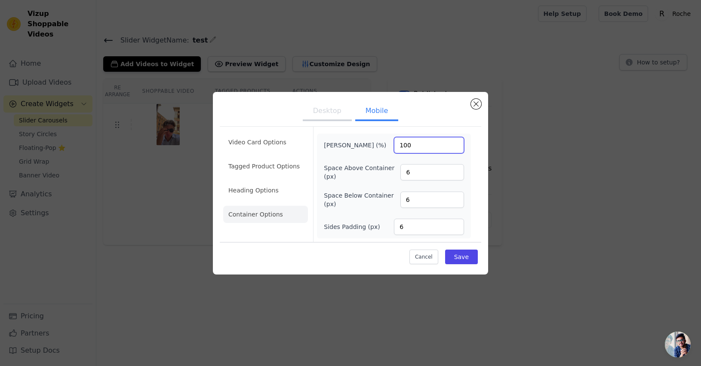
click at [423, 146] on input "100" at bounding box center [429, 145] width 70 height 16
click at [251, 190] on li "Heading Options" at bounding box center [265, 190] width 85 height 17
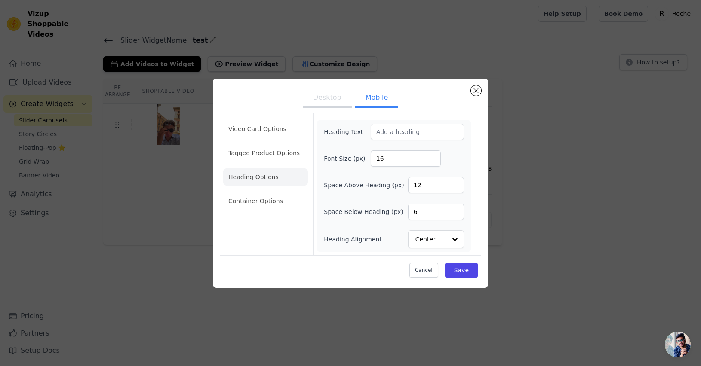
click at [261, 162] on ul "Video Card Options Tagged Product Options Heading Options Container Options" at bounding box center [265, 165] width 85 height 96
click at [268, 193] on li "Tagged Product Options" at bounding box center [265, 201] width 85 height 17
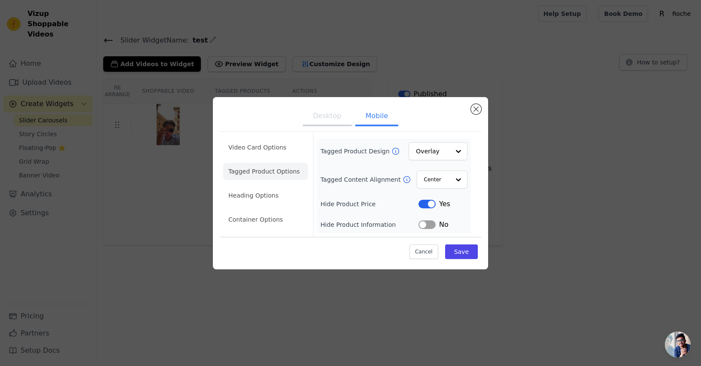
click at [270, 130] on div "Video Card Options Tagged Product Options Heading Options Container Options Tag…" at bounding box center [351, 196] width 262 height 133
click at [272, 163] on li "Video Card Options" at bounding box center [265, 171] width 85 height 17
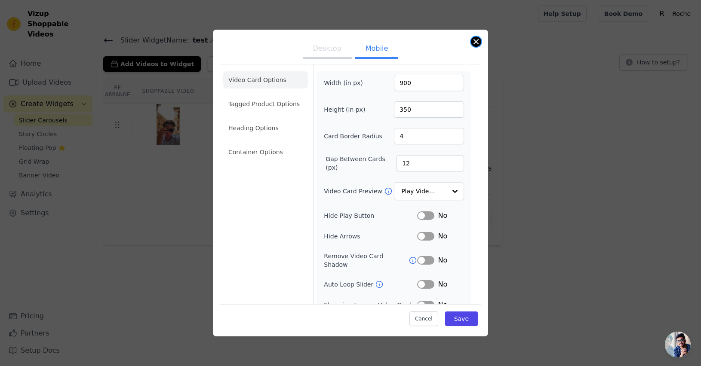
click at [475, 39] on button "Close modal" at bounding box center [476, 42] width 10 height 10
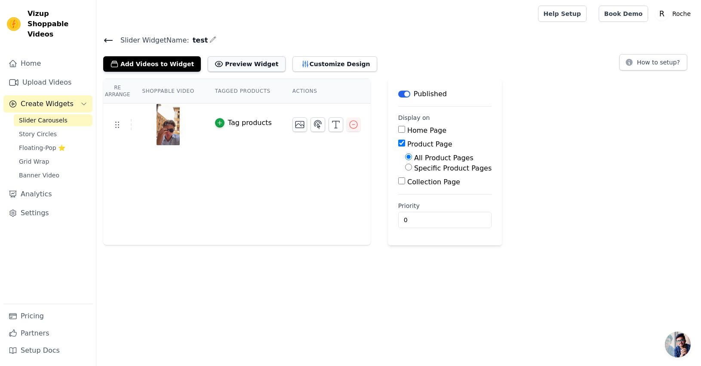
click at [255, 59] on button "Preview Widget" at bounding box center [246, 63] width 77 height 15
click at [329, 66] on button "Customize Design" at bounding box center [334, 63] width 85 height 15
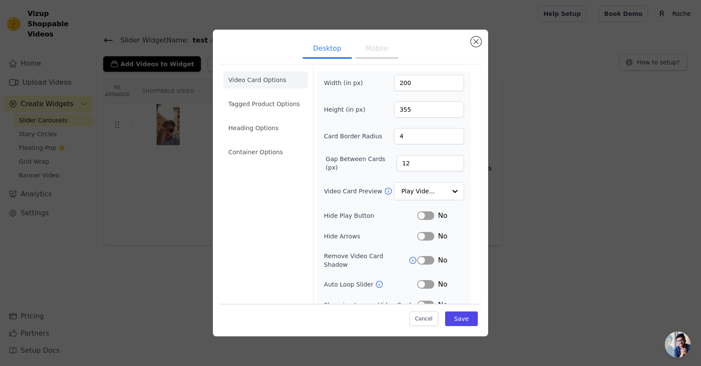
click at [380, 48] on button "Mobile" at bounding box center [376, 49] width 43 height 19
click at [414, 85] on input "900" at bounding box center [429, 83] width 70 height 16
type input "3290"
click at [453, 317] on button "Save" at bounding box center [461, 319] width 33 height 15
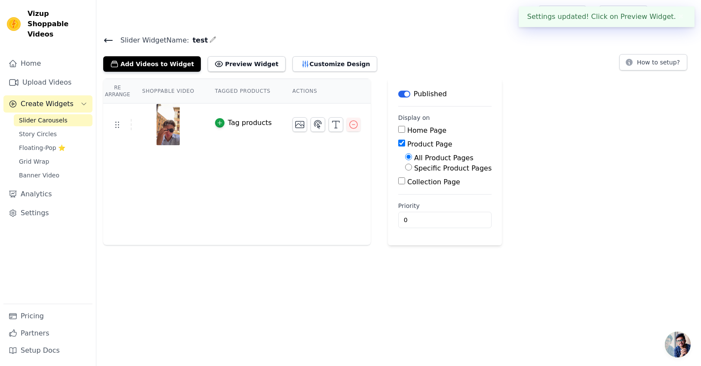
click at [239, 52] on div "Slider Widget Name: test Add Videos to Widget Preview Widget Customize Design H…" at bounding box center [398, 52] width 605 height 37
click at [240, 61] on button "Preview Widget" at bounding box center [246, 63] width 77 height 15
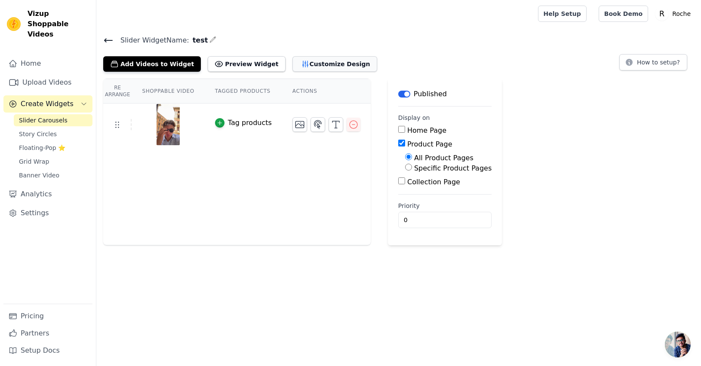
click at [328, 65] on button "Customize Design" at bounding box center [334, 63] width 85 height 15
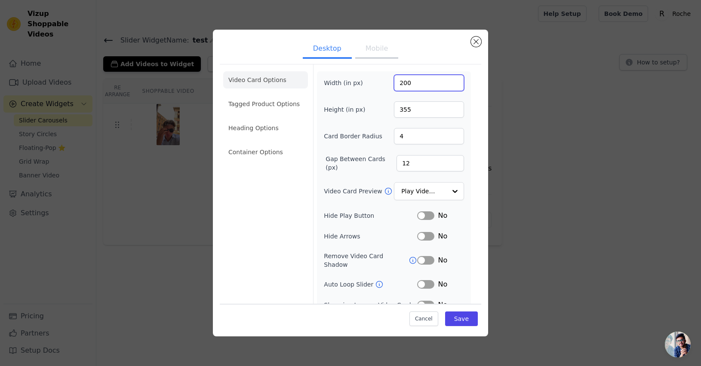
click at [423, 82] on input "200" at bounding box center [429, 83] width 70 height 16
click at [379, 56] on button "Mobile" at bounding box center [376, 49] width 43 height 19
click at [418, 83] on input "3290" at bounding box center [429, 83] width 70 height 16
click at [449, 83] on input "1000" at bounding box center [429, 83] width 70 height 16
click at [449, 83] on input "999" at bounding box center [429, 83] width 70 height 16
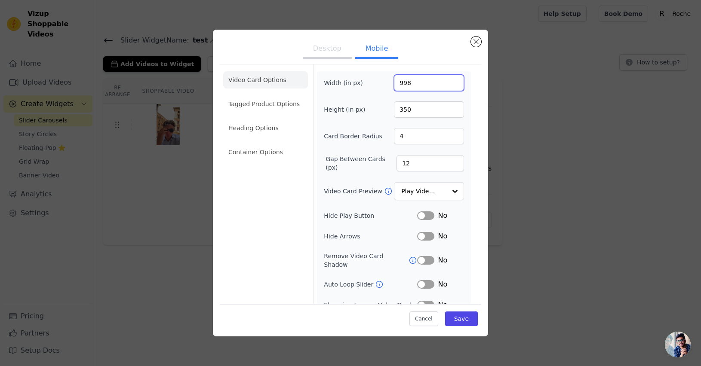
click at [449, 83] on input "998" at bounding box center [429, 83] width 70 height 16
click at [449, 83] on input "997" at bounding box center [429, 83] width 70 height 16
click at [449, 83] on input "996" at bounding box center [429, 83] width 70 height 16
drag, startPoint x: 449, startPoint y: 83, endPoint x: 407, endPoint y: 82, distance: 42.6
click at [449, 83] on input "995" at bounding box center [429, 83] width 70 height 16
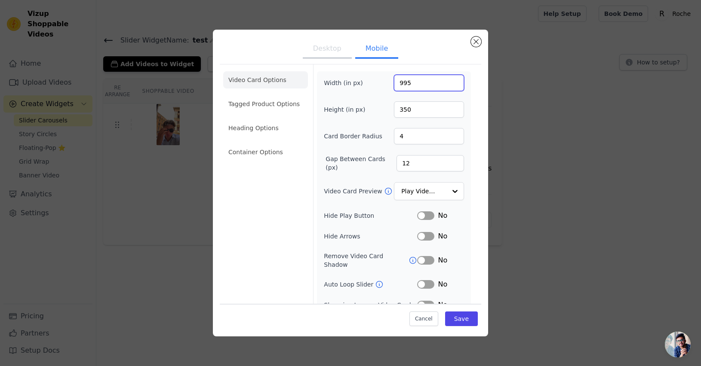
drag, startPoint x: 409, startPoint y: 83, endPoint x: 384, endPoint y: 83, distance: 25.4
click at [384, 83] on div "Width (in px) 995" at bounding box center [394, 83] width 140 height 16
type input "800"
click at [416, 110] on input "350" at bounding box center [429, 110] width 70 height 16
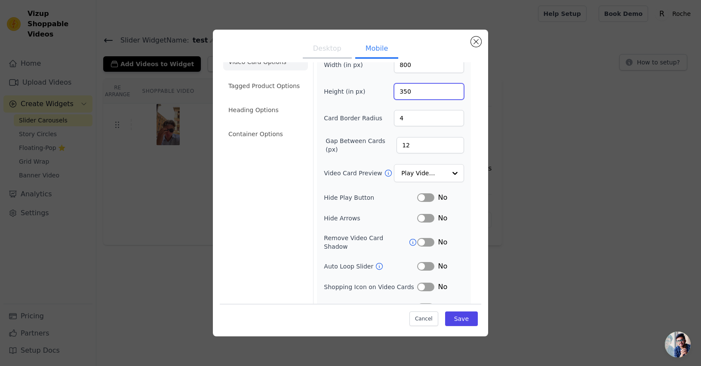
scroll to position [48, 0]
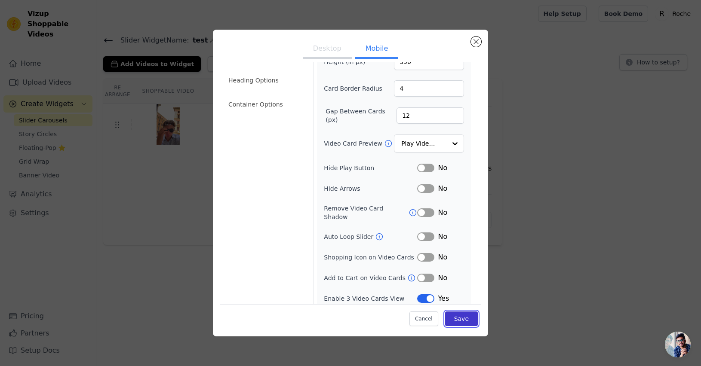
click at [448, 316] on button "Save" at bounding box center [461, 319] width 33 height 15
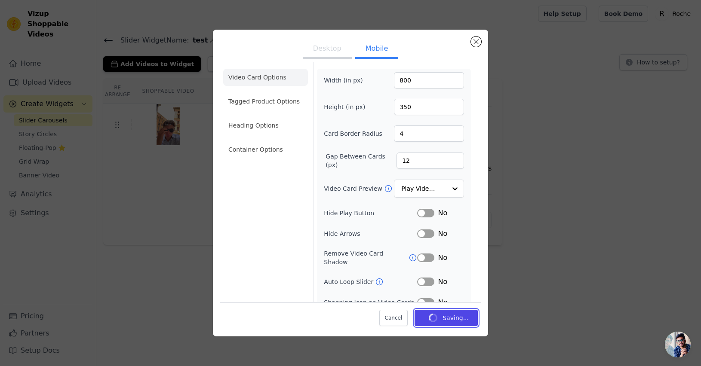
scroll to position [0, 0]
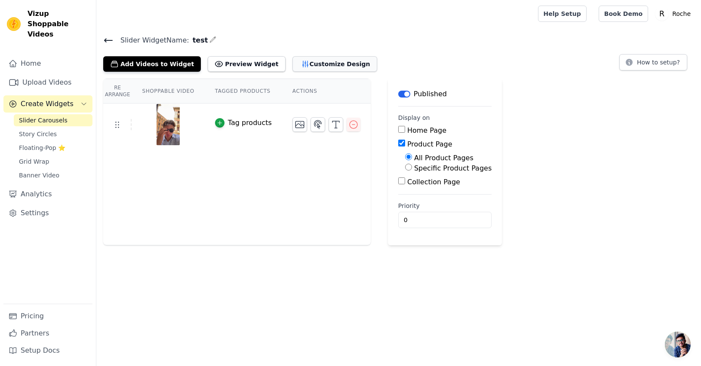
click at [299, 62] on button "Customize Design" at bounding box center [334, 63] width 85 height 15
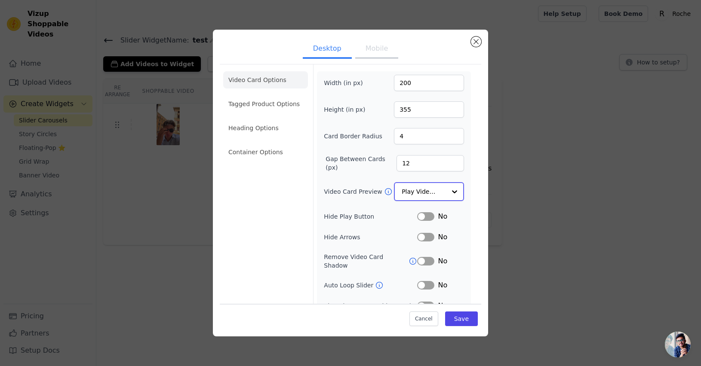
click at [430, 196] on input "Video Card Preview" at bounding box center [424, 191] width 44 height 17
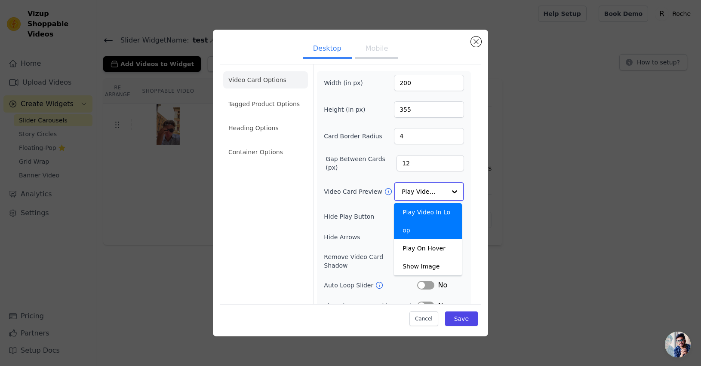
click at [420, 216] on div "Play Video In Loop" at bounding box center [428, 221] width 68 height 36
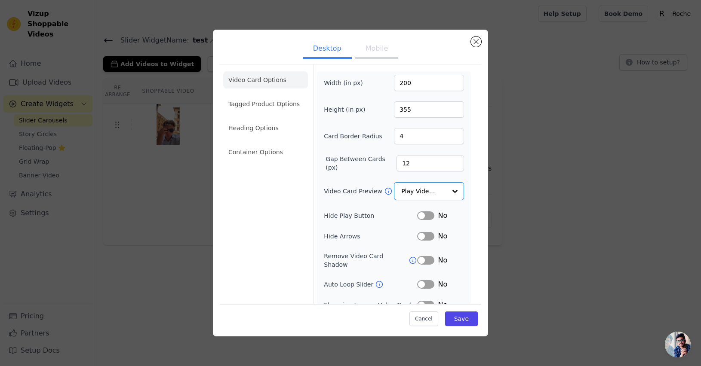
click at [384, 191] on icon at bounding box center [388, 191] width 9 height 9
click at [423, 195] on input "Video Card Preview" at bounding box center [424, 191] width 44 height 17
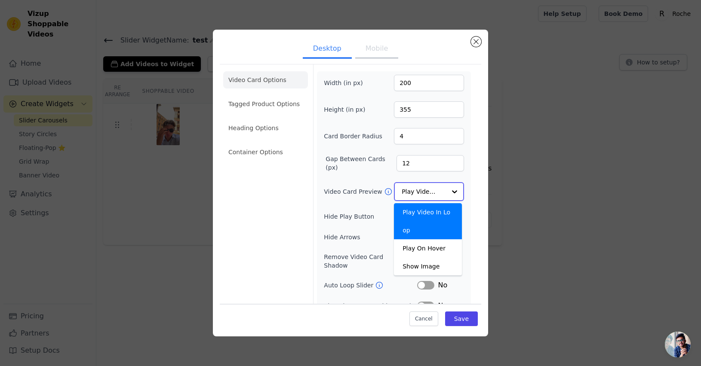
click at [412, 219] on div "Play Video In Loop" at bounding box center [428, 221] width 68 height 36
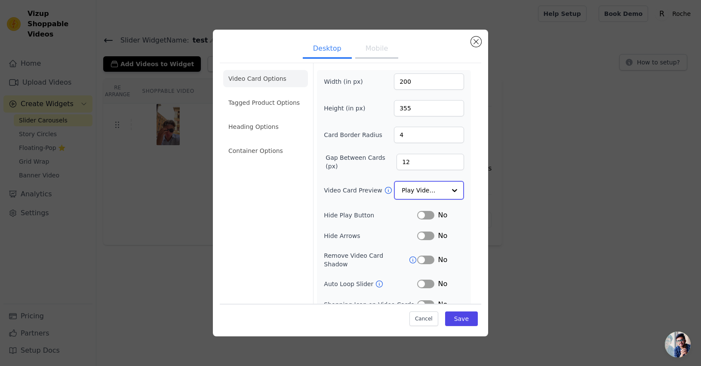
scroll to position [2, 0]
click at [420, 215] on button "Label" at bounding box center [425, 214] width 17 height 9
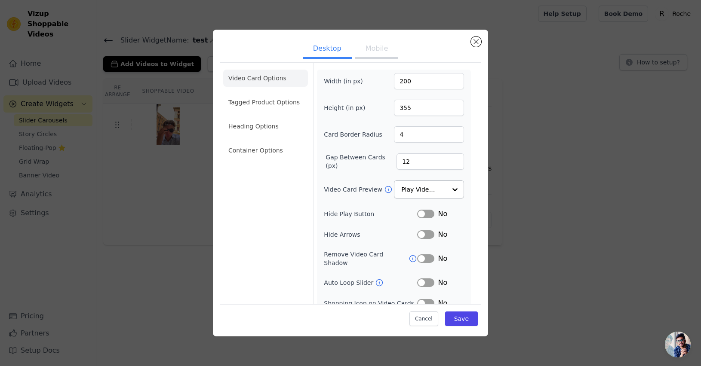
scroll to position [0, 0]
click at [410, 258] on icon at bounding box center [413, 261] width 6 height 6
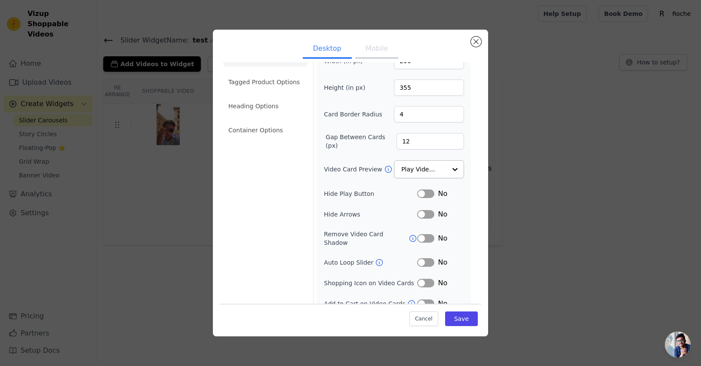
scroll to position [27, 0]
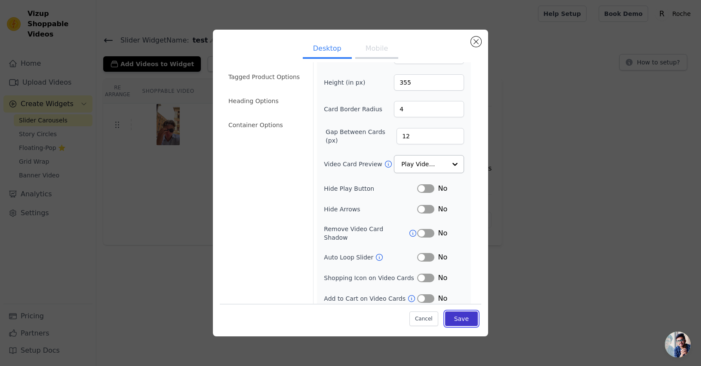
click at [458, 318] on button "Save" at bounding box center [461, 319] width 33 height 15
click at [366, 47] on button "Mobile" at bounding box center [376, 49] width 43 height 19
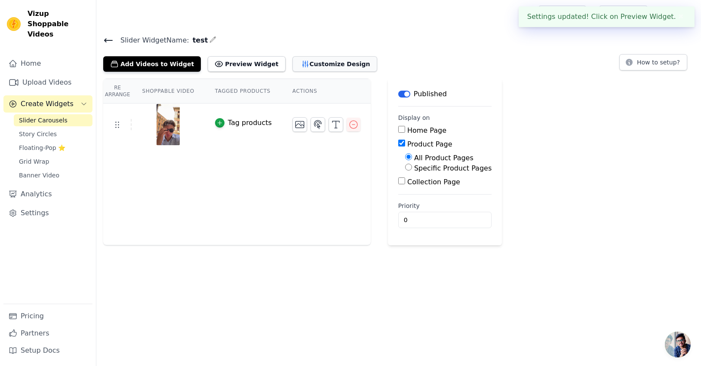
click at [316, 65] on button "Customize Design" at bounding box center [334, 63] width 85 height 15
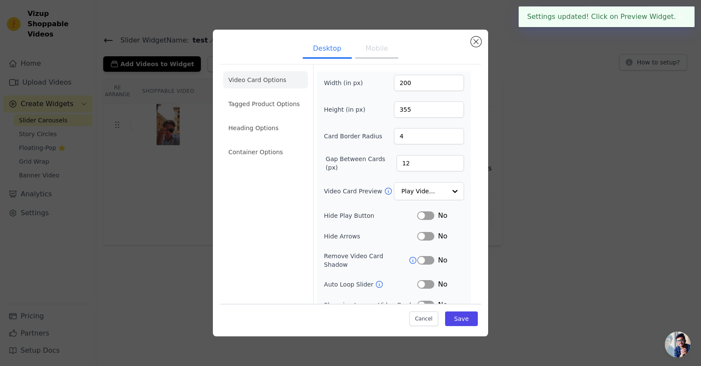
click at [372, 43] on button "Mobile" at bounding box center [376, 49] width 43 height 19
click at [369, 48] on button "Mobile" at bounding box center [376, 49] width 43 height 19
click at [461, 319] on button "Save" at bounding box center [461, 319] width 33 height 15
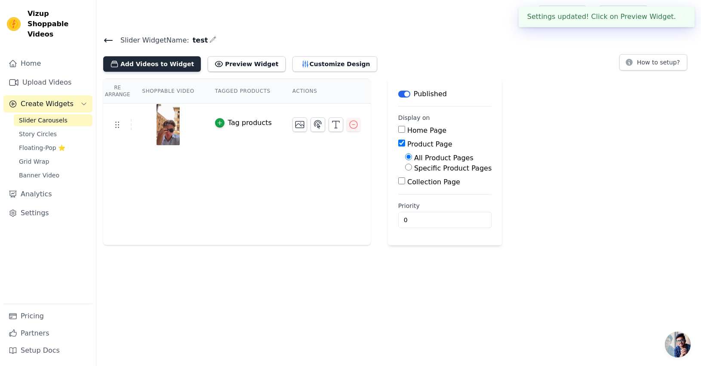
click at [140, 63] on button "Add Videos to Widget" at bounding box center [152, 63] width 98 height 15
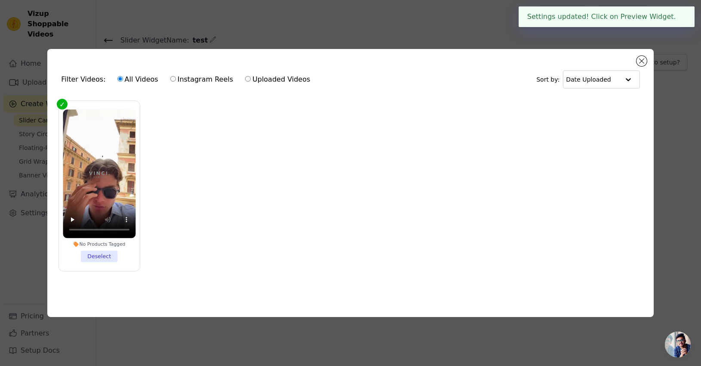
click at [181, 42] on div "Filter Videos: All Videos Instagram Reels Uploaded Videos Sort by: Date Uploade…" at bounding box center [351, 183] width 674 height 296
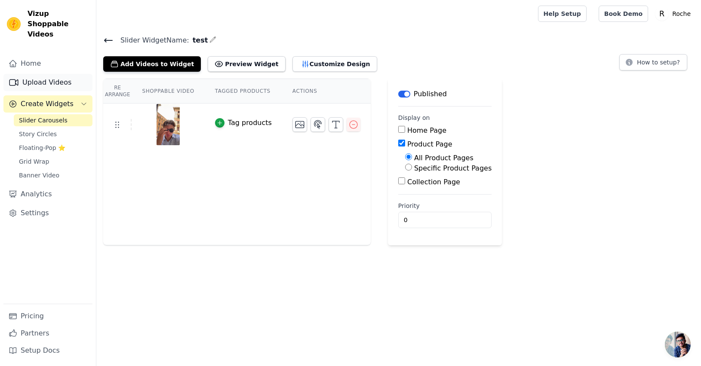
click at [57, 74] on link "Upload Videos" at bounding box center [47, 82] width 89 height 17
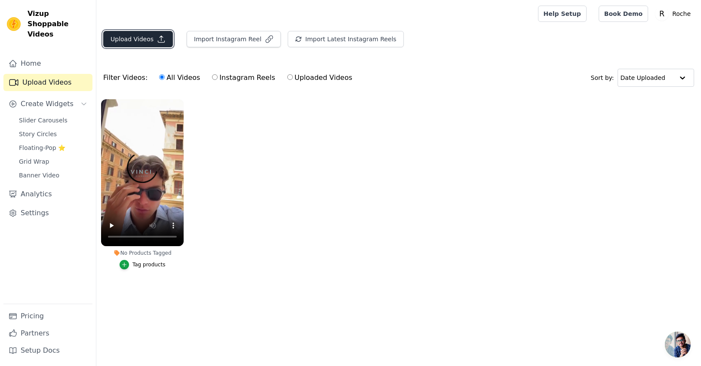
click at [151, 37] on button "Upload Videos" at bounding box center [138, 39] width 70 height 16
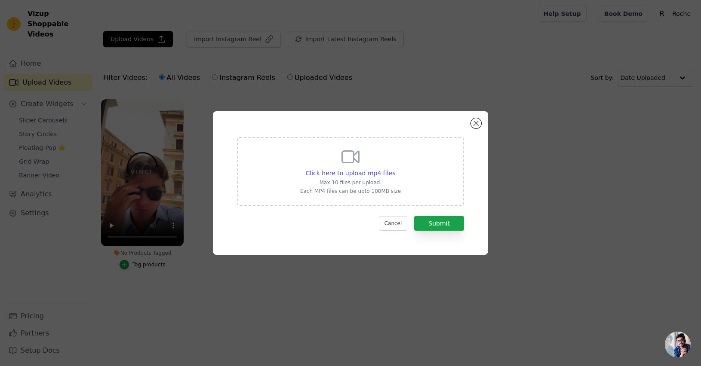
click at [361, 163] on div "Click here to upload mp4 files Max 10 files per upload. Each MP4 files can be u…" at bounding box center [350, 171] width 101 height 48
click at [395, 169] on input "Click here to upload mp4 files Max 10 files per upload. Each MP4 files can be u…" at bounding box center [395, 169] width 0 height 0
type input "C:\fakepath\82b1ec89e7a543ff84dfccc24f8785dc.HD-720p-4.5Mbps-50367516.mp4"
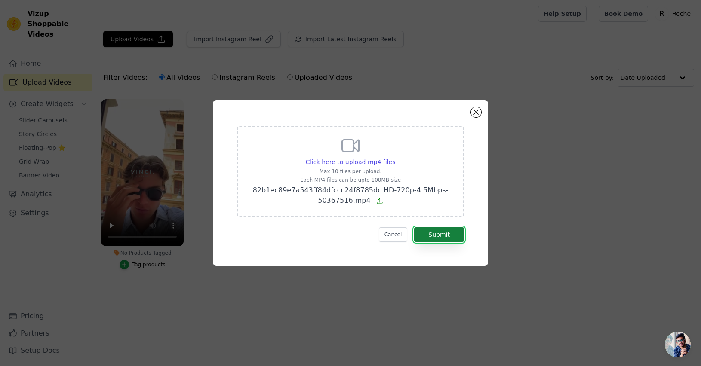
click at [443, 233] on button "Submit" at bounding box center [439, 235] width 50 height 15
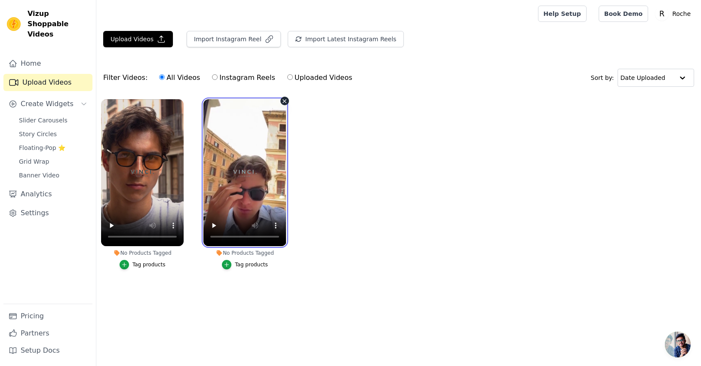
click at [266, 180] on video at bounding box center [244, 172] width 83 height 147
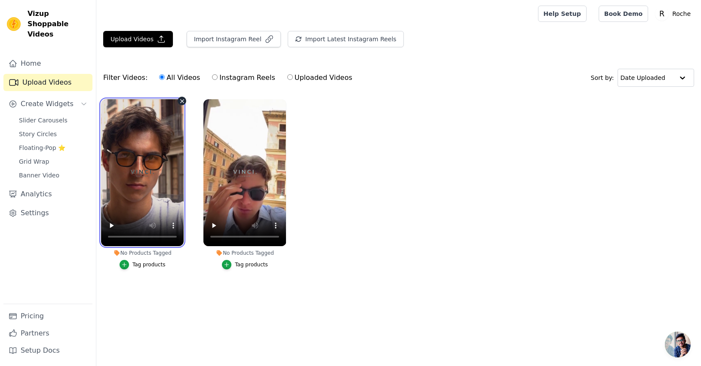
click at [139, 178] on video at bounding box center [142, 172] width 83 height 147
click at [48, 130] on span "Story Circles" at bounding box center [38, 134] width 38 height 9
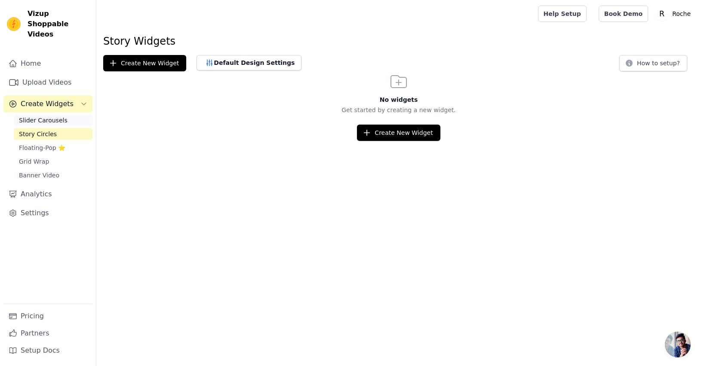
click at [58, 116] on span "Slider Carousels" at bounding box center [43, 120] width 49 height 9
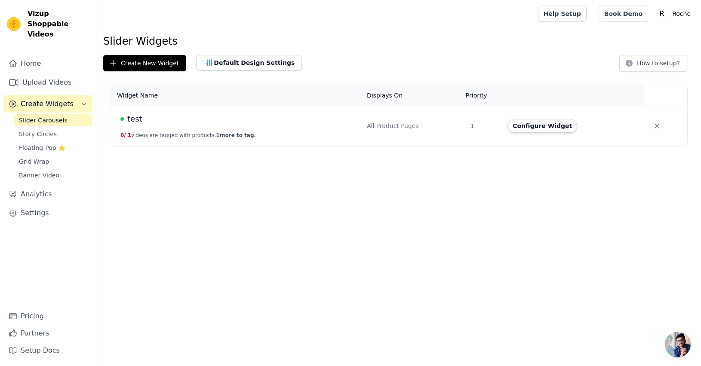
click at [217, 126] on td "test 0 / 1 videos are tagged with products. 1 more to tag." at bounding box center [236, 126] width 252 height 40
click at [550, 129] on button "Configure Widget" at bounding box center [543, 126] width 70 height 14
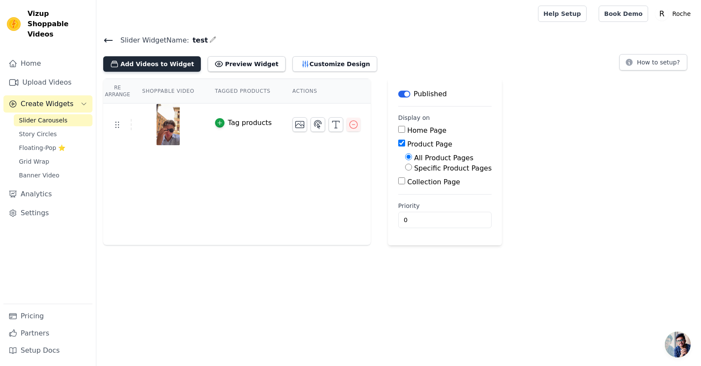
click at [161, 61] on button "Add Videos to Widget" at bounding box center [152, 63] width 98 height 15
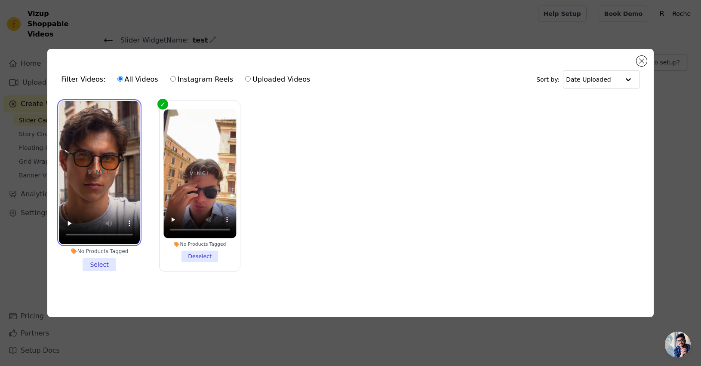
click at [105, 172] on video at bounding box center [99, 172] width 81 height 143
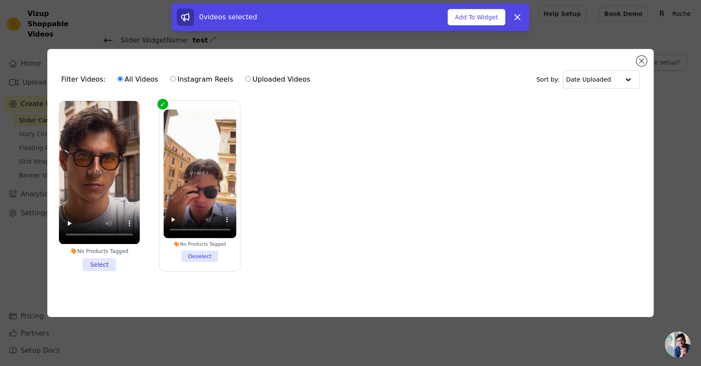
click at [104, 265] on li "No Products Tagged Select" at bounding box center [99, 186] width 81 height 170
click at [0, 0] on input "No Products Tagged Select" at bounding box center [0, 0] width 0 height 0
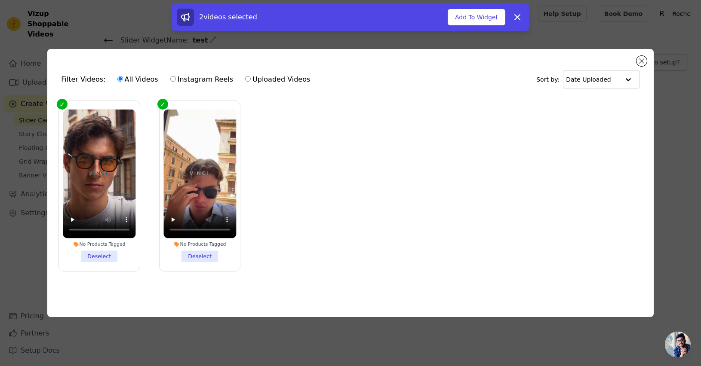
click at [647, 60] on div "Filter Videos: All Videos Instagram Reels Uploaded Videos Sort by: Date Uploade…" at bounding box center [350, 183] width 606 height 268
click at [634, 58] on div "Filter Videos: All Videos Instagram Reels Uploaded Videos Sort by: Date Uploade…" at bounding box center [350, 183] width 606 height 268
click at [645, 60] on button "Close modal" at bounding box center [642, 61] width 10 height 10
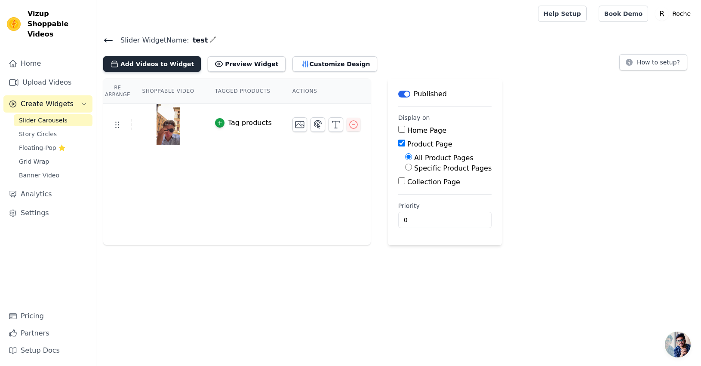
click at [136, 60] on button "Add Videos to Widget" at bounding box center [152, 63] width 98 height 15
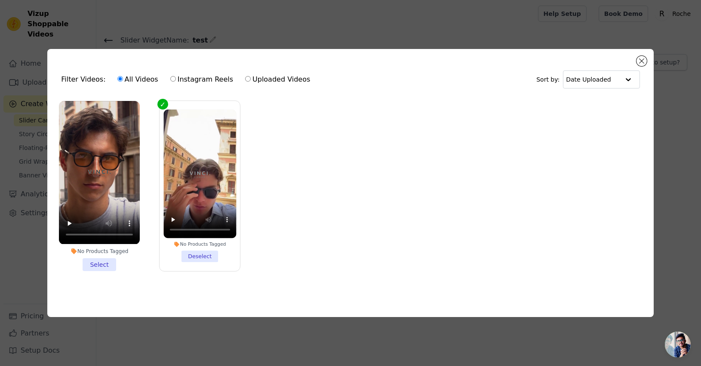
click at [103, 263] on li "No Products Tagged Select" at bounding box center [99, 186] width 81 height 170
click at [0, 0] on input "No Products Tagged Select" at bounding box center [0, 0] width 0 height 0
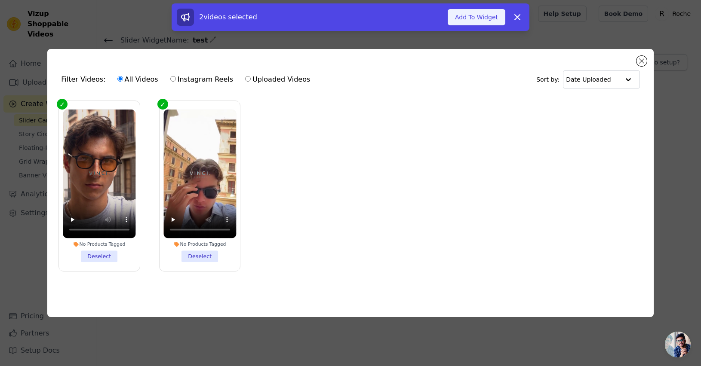
click at [483, 16] on button "Add To Widget" at bounding box center [477, 17] width 58 height 16
